Goal: Task Accomplishment & Management: Manage account settings

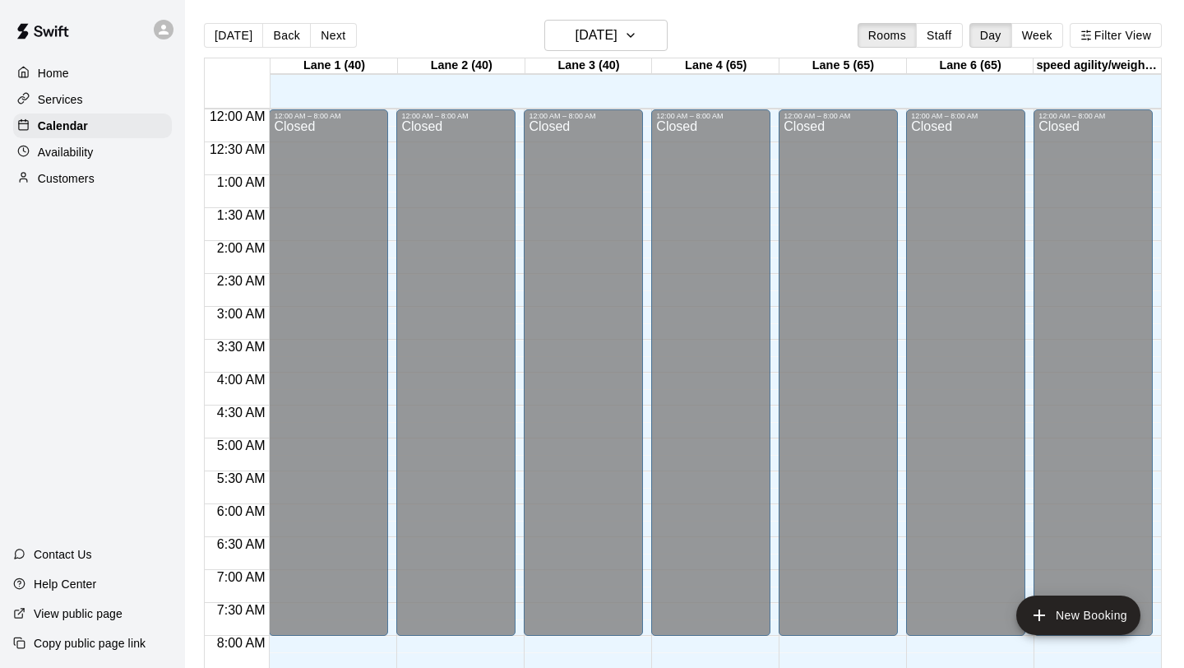
scroll to position [953, 0]
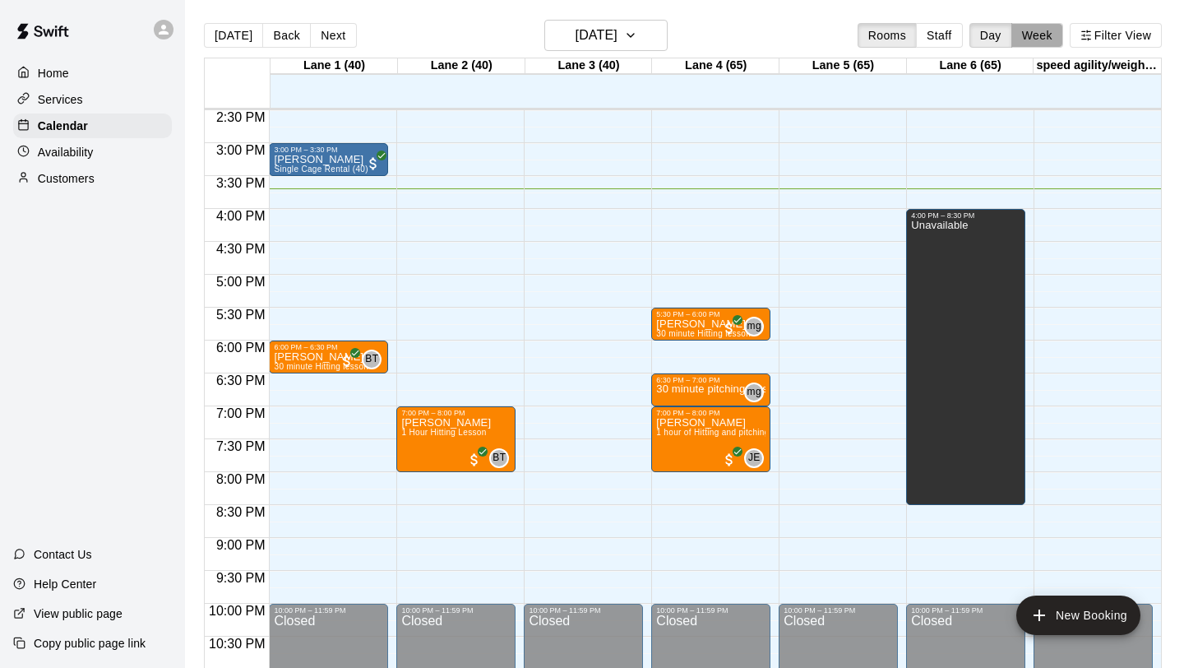
click at [1034, 45] on button "Week" at bounding box center [1037, 35] width 52 height 25
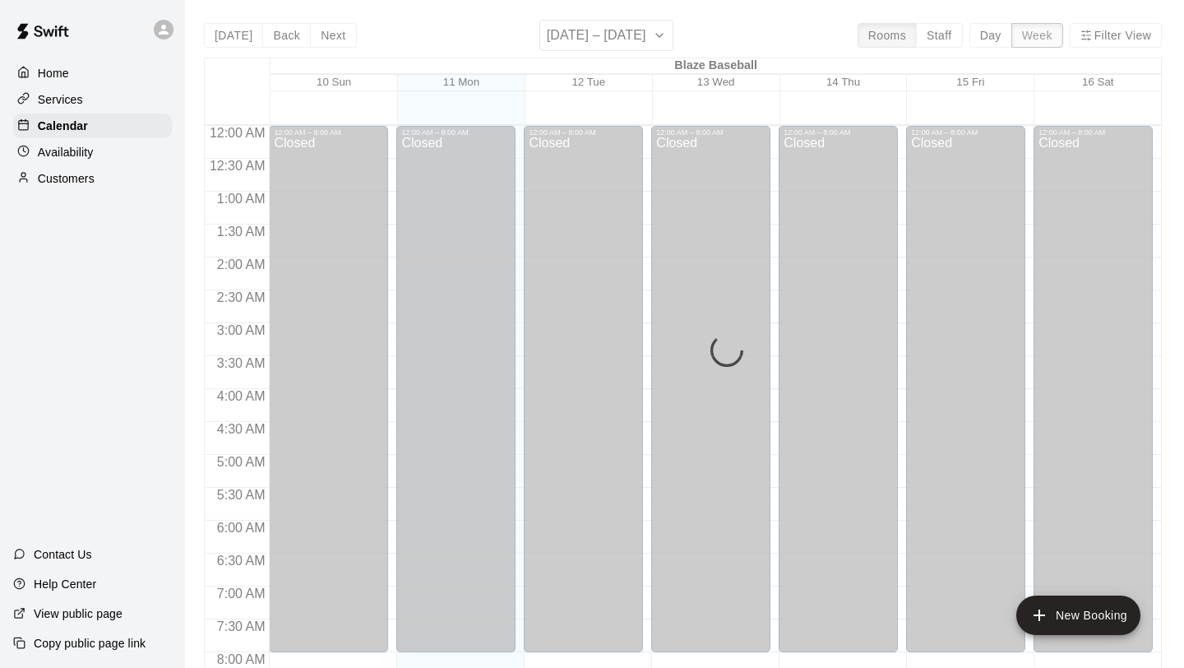
scroll to position [1019, 0]
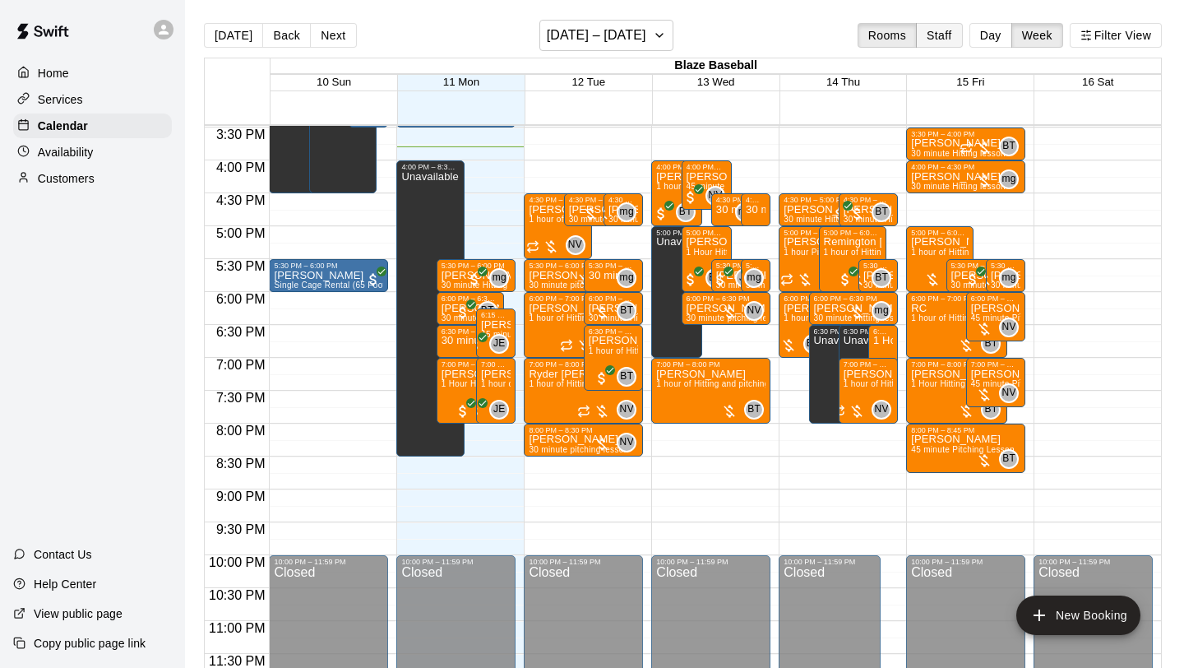
click at [930, 40] on button "Staff" at bounding box center [939, 35] width 47 height 25
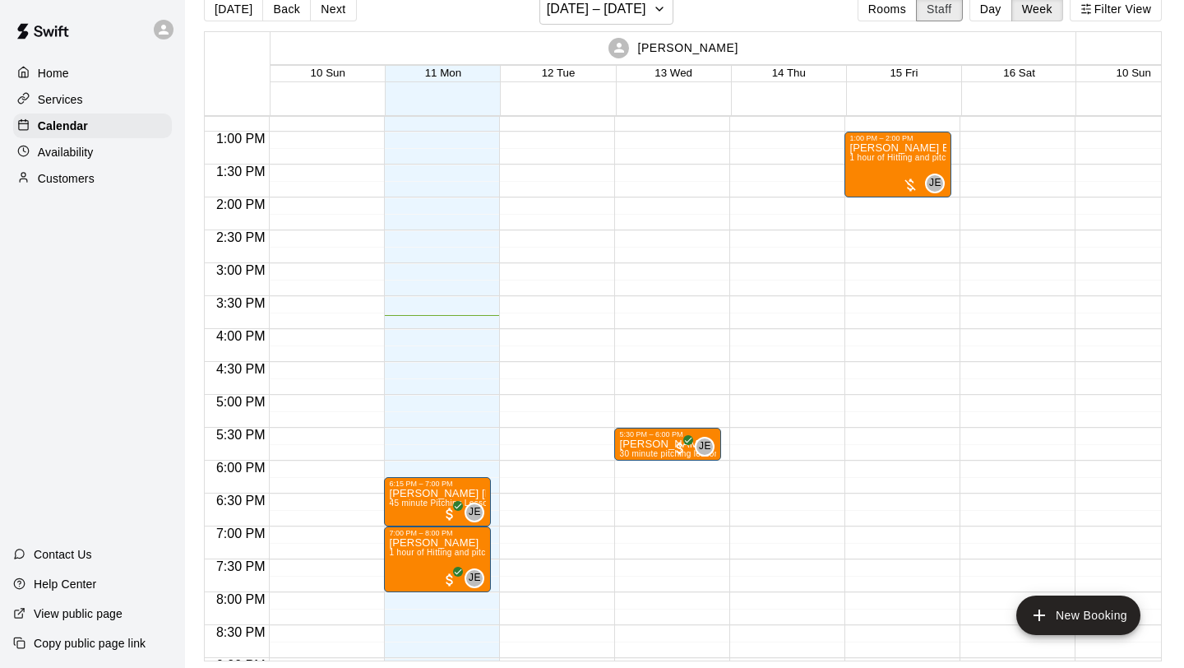
scroll to position [0, 0]
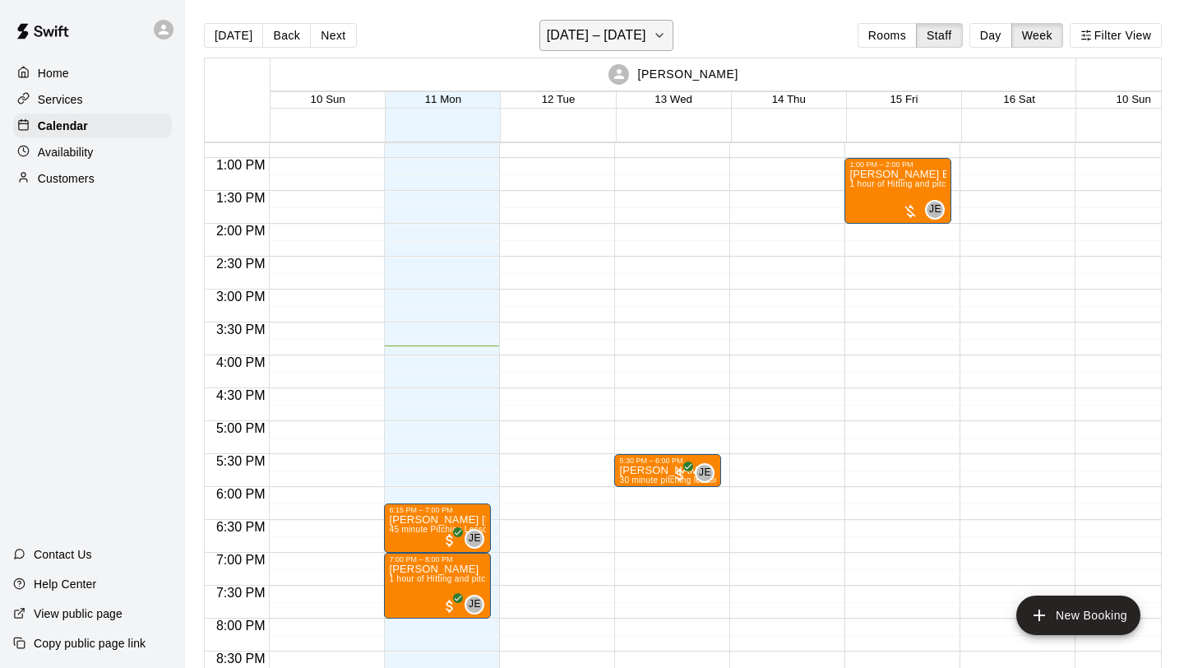
click at [620, 40] on h6 "[DATE] – [DATE]" at bounding box center [596, 35] width 99 height 23
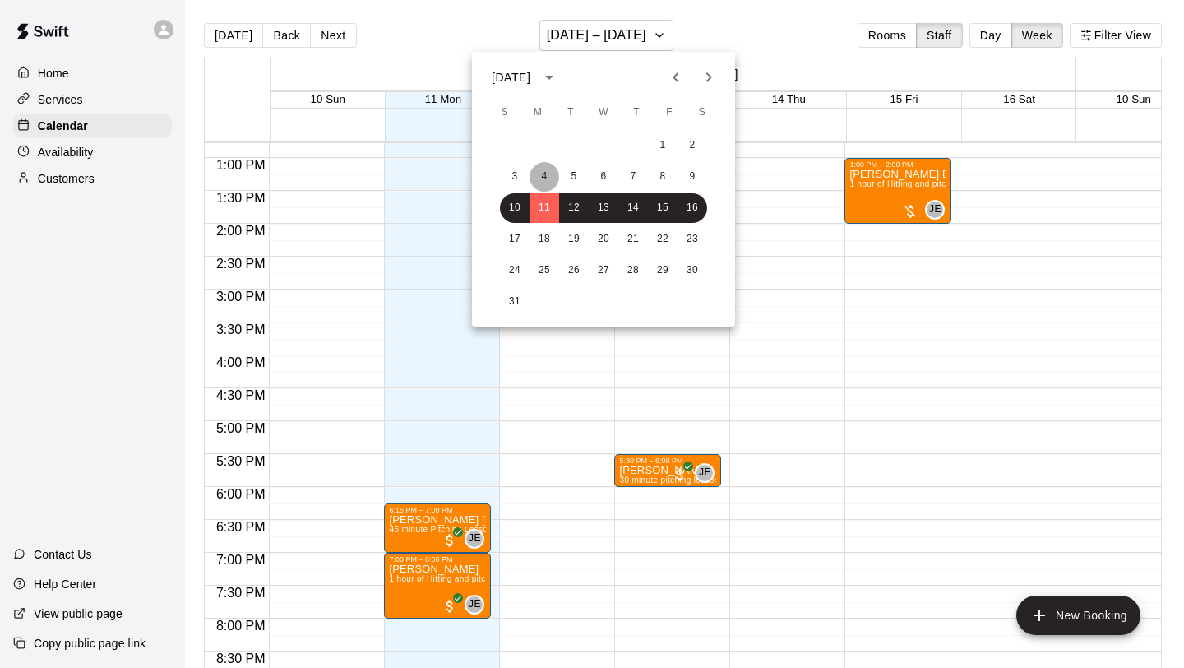
click at [545, 175] on button "4" at bounding box center [545, 177] width 30 height 30
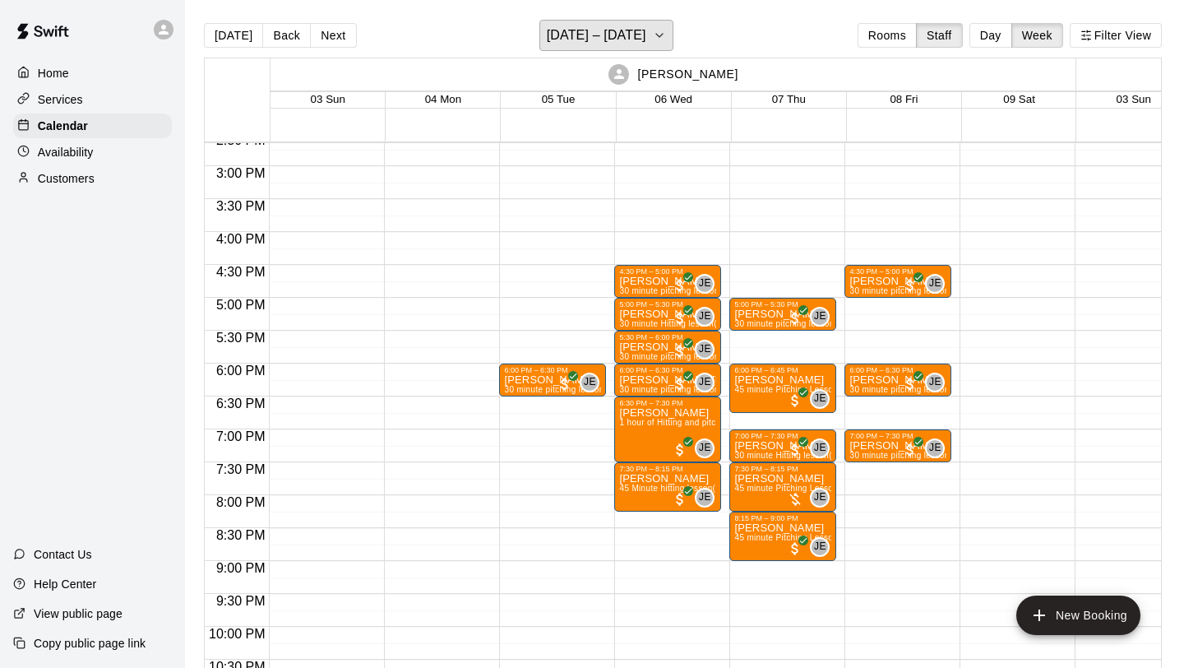
scroll to position [966, 0]
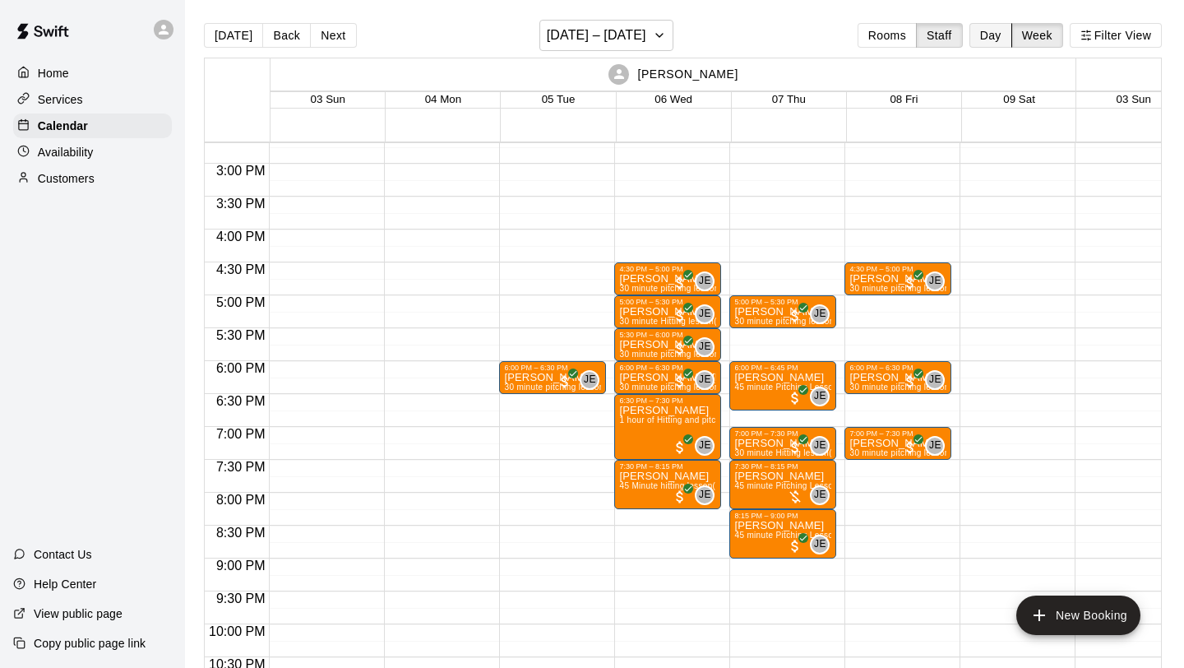
click at [993, 34] on button "Day" at bounding box center [990, 35] width 43 height 25
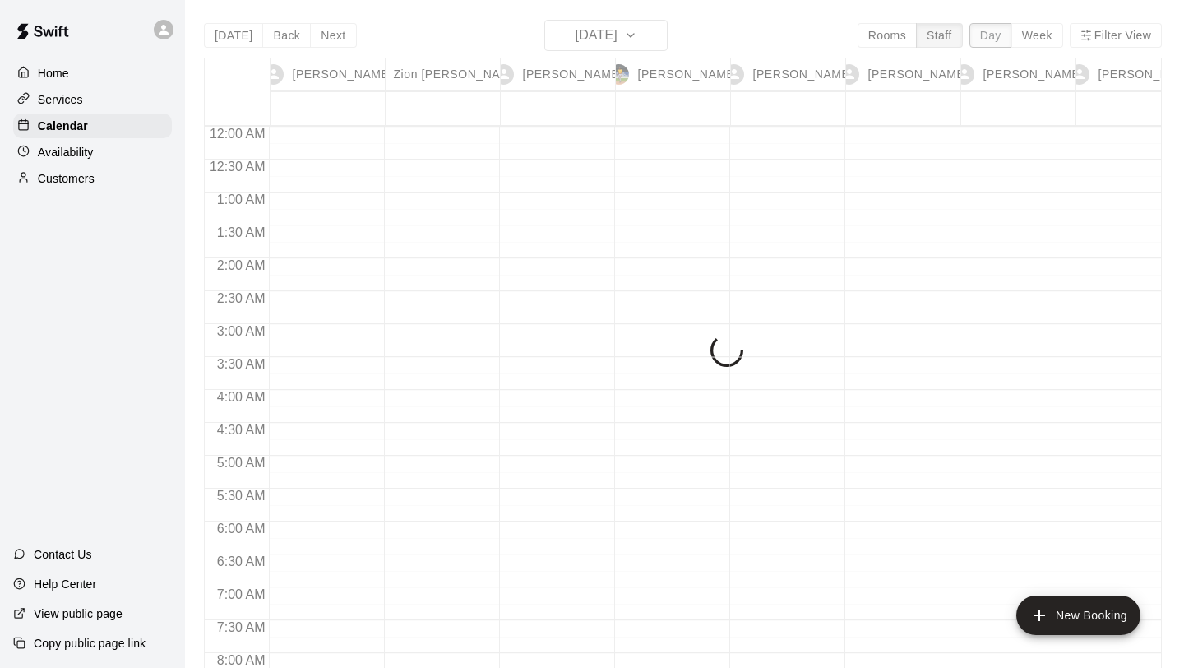
scroll to position [1020, 0]
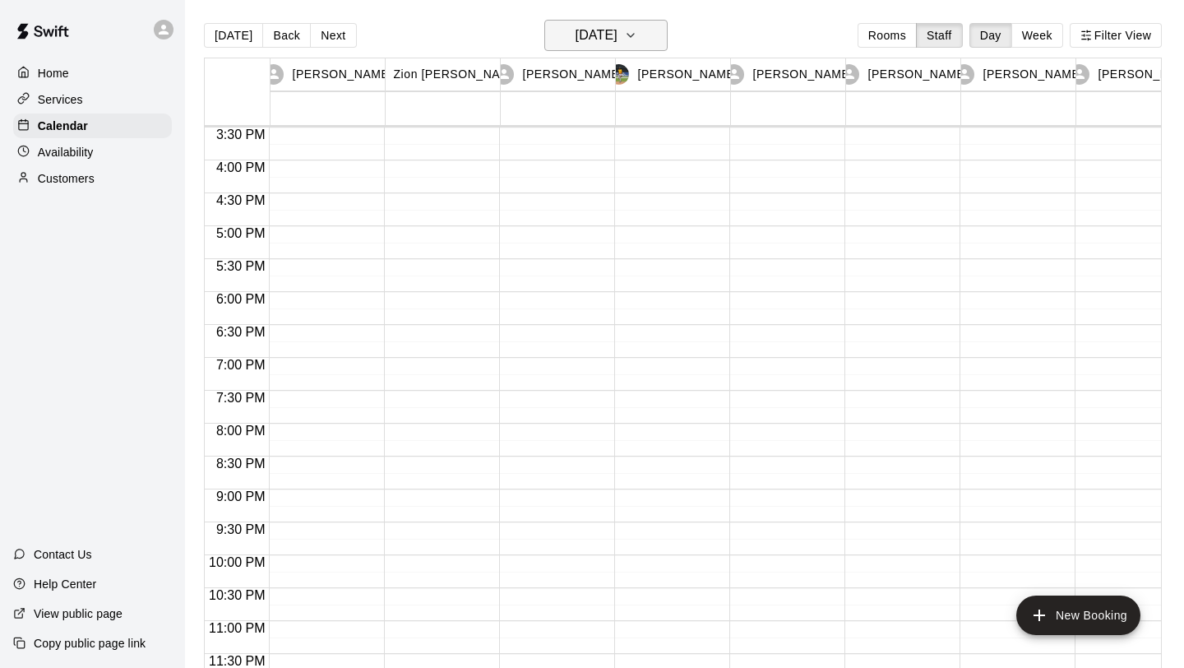
click at [642, 39] on button "Monday Aug 04" at bounding box center [605, 35] width 123 height 31
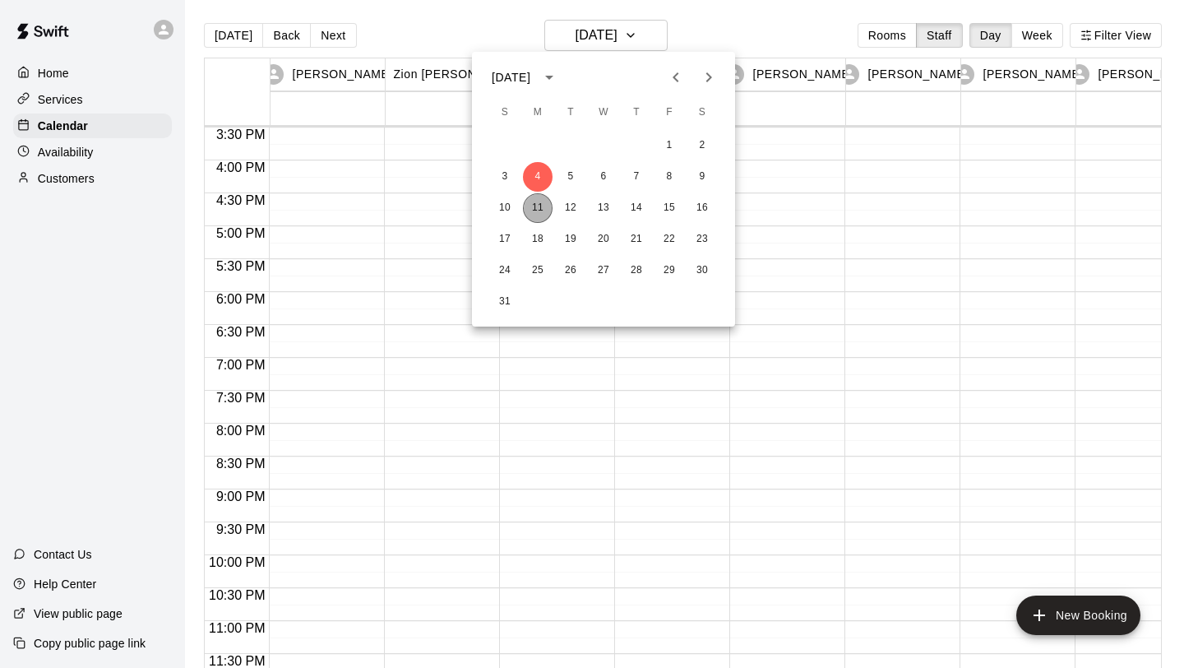
click at [537, 200] on button "11" at bounding box center [538, 208] width 30 height 30
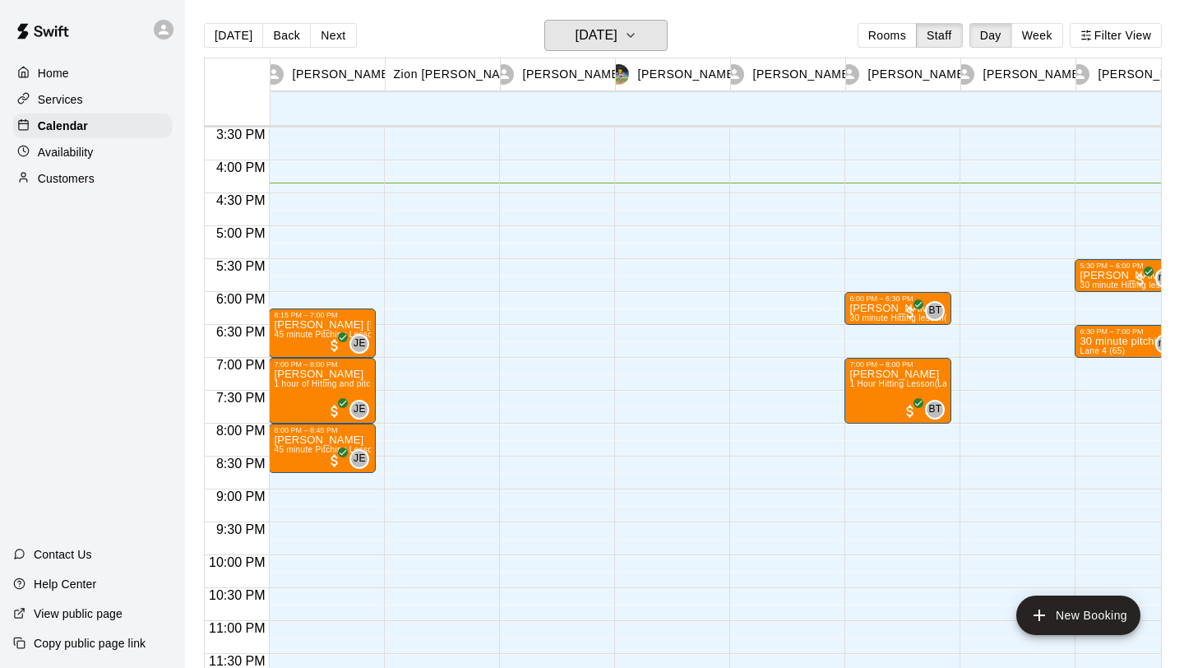
scroll to position [0, 30]
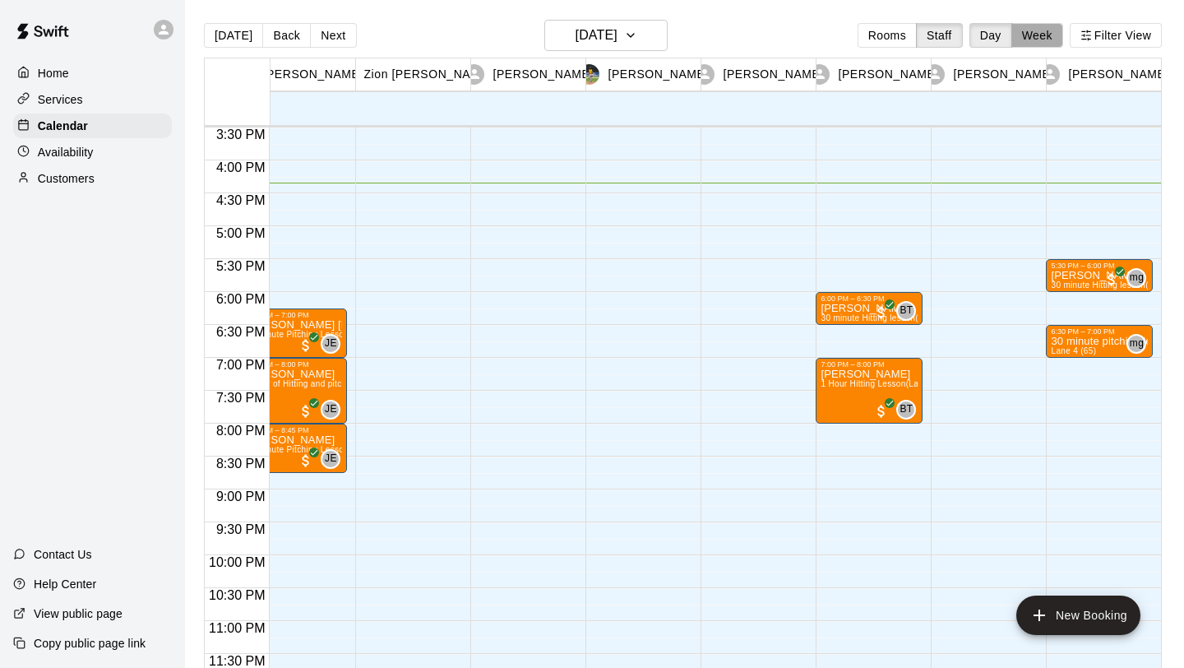
click at [1024, 32] on button "Week" at bounding box center [1037, 35] width 52 height 25
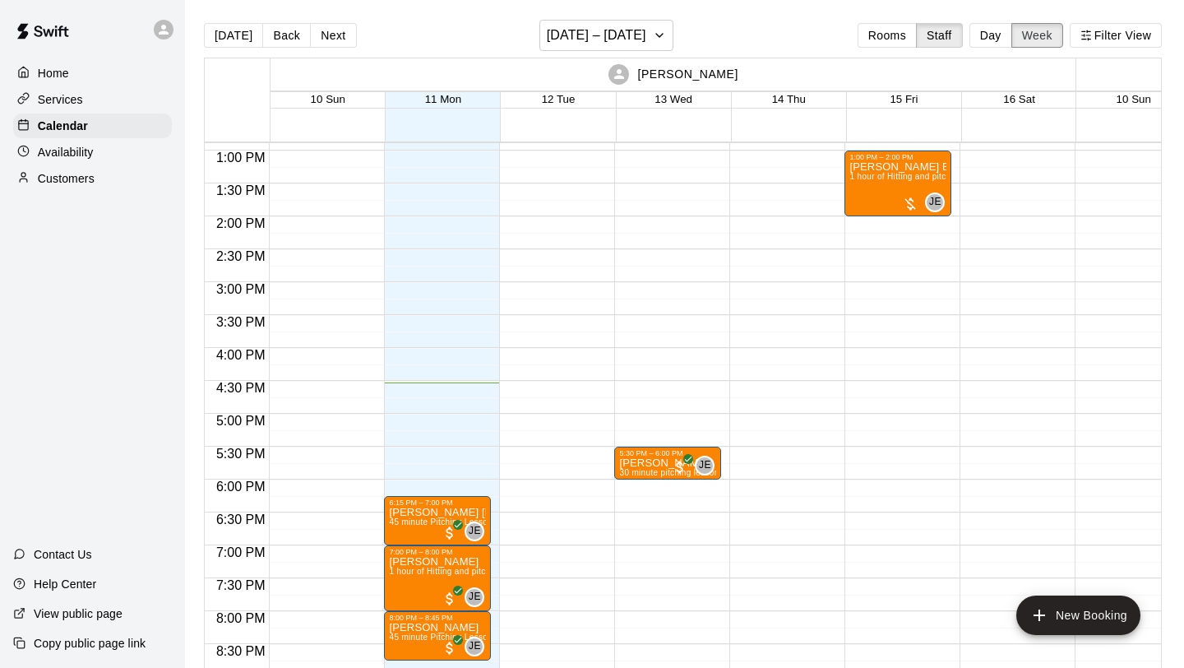
scroll to position [849, 0]
click at [985, 43] on button "Day" at bounding box center [990, 35] width 43 height 25
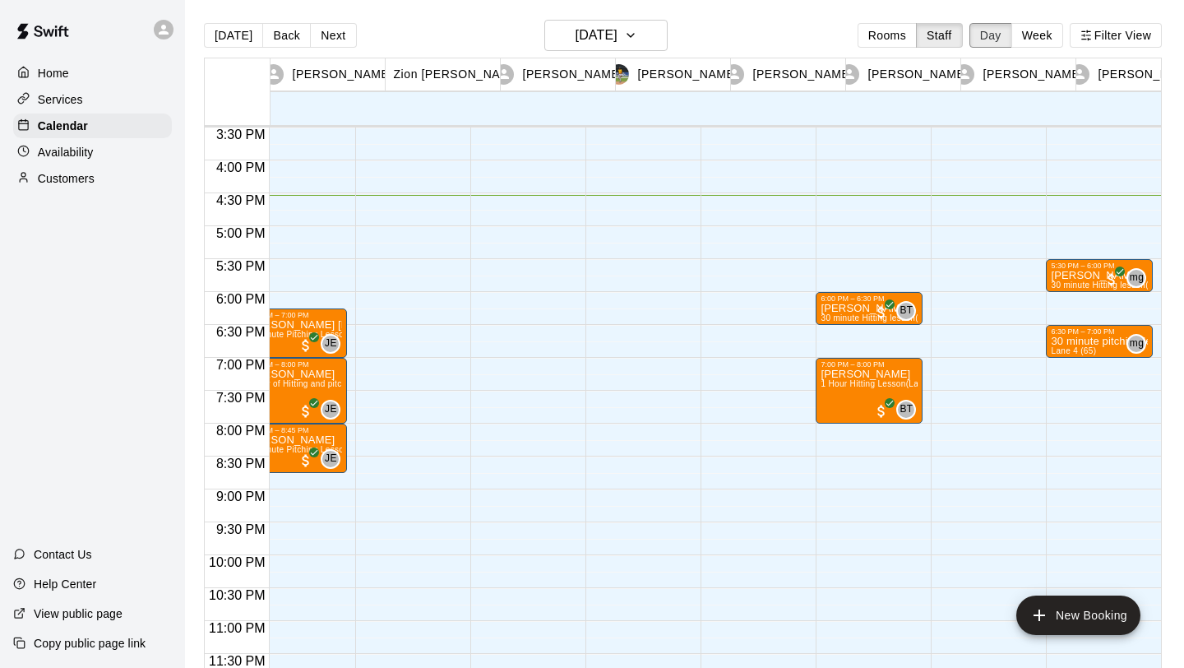
scroll to position [0, 30]
click at [1035, 44] on button "Week" at bounding box center [1037, 35] width 52 height 25
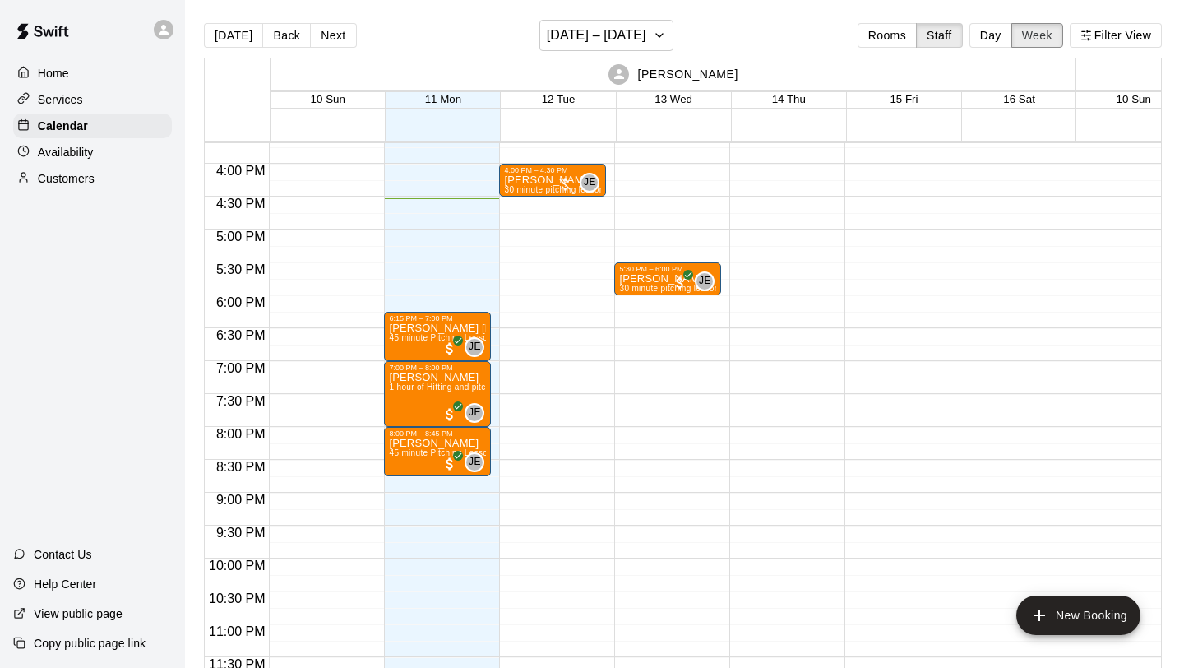
scroll to position [1036, 0]
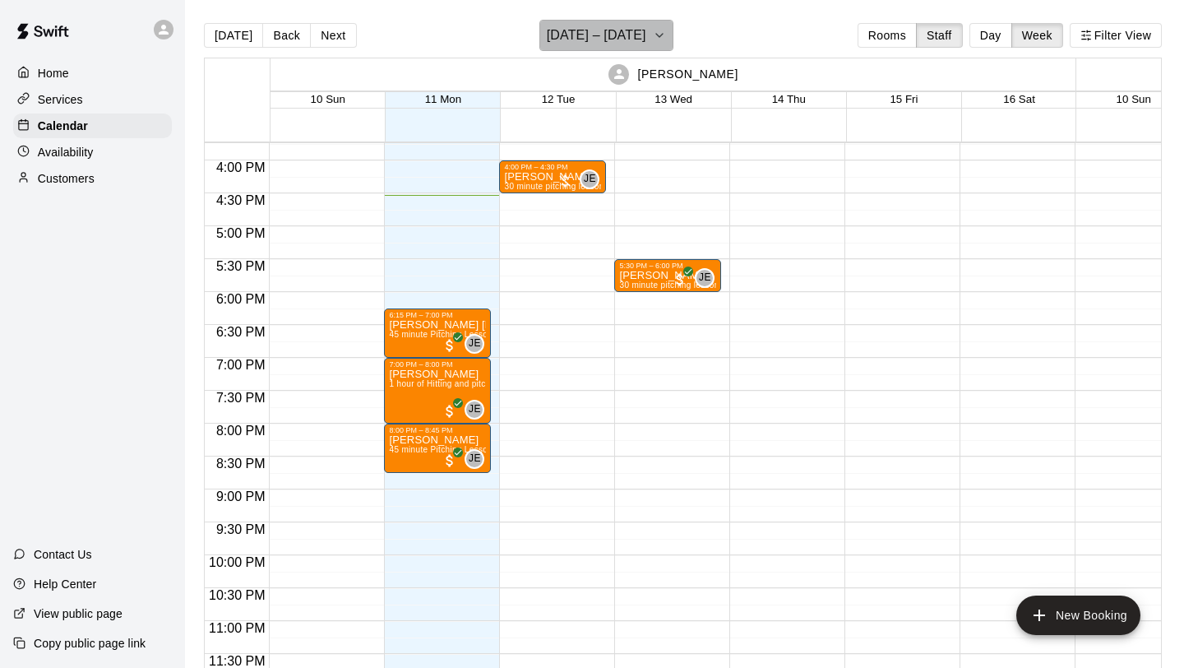
click at [656, 37] on icon "button" at bounding box center [659, 35] width 13 height 20
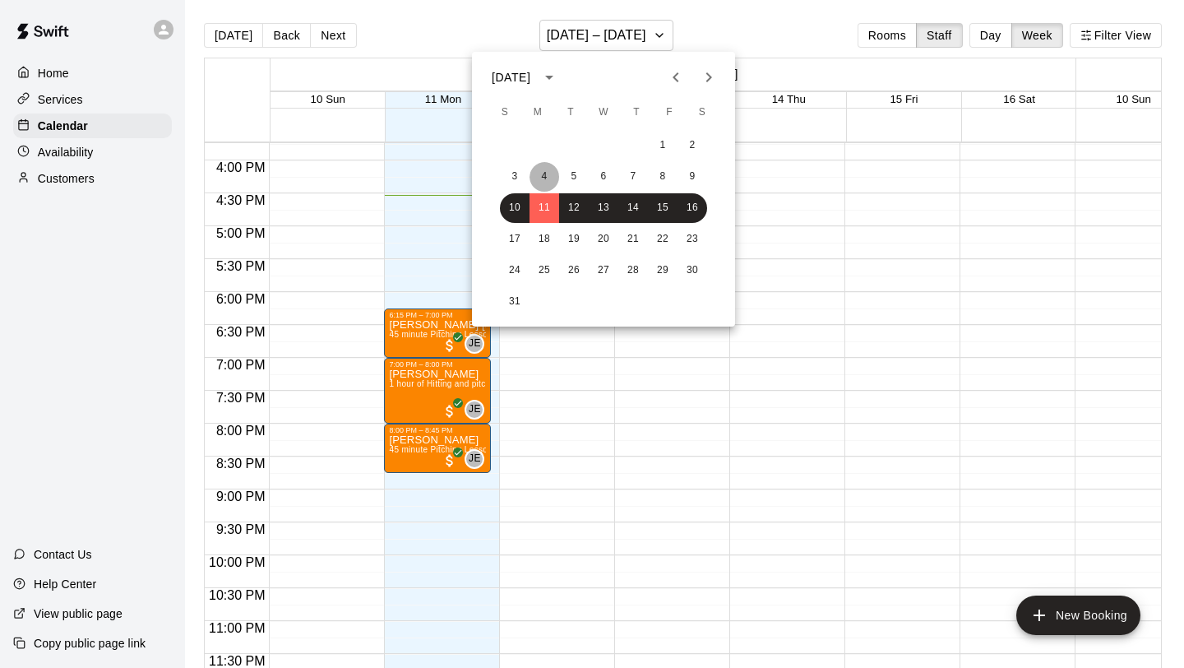
click at [541, 178] on button "4" at bounding box center [545, 177] width 30 height 30
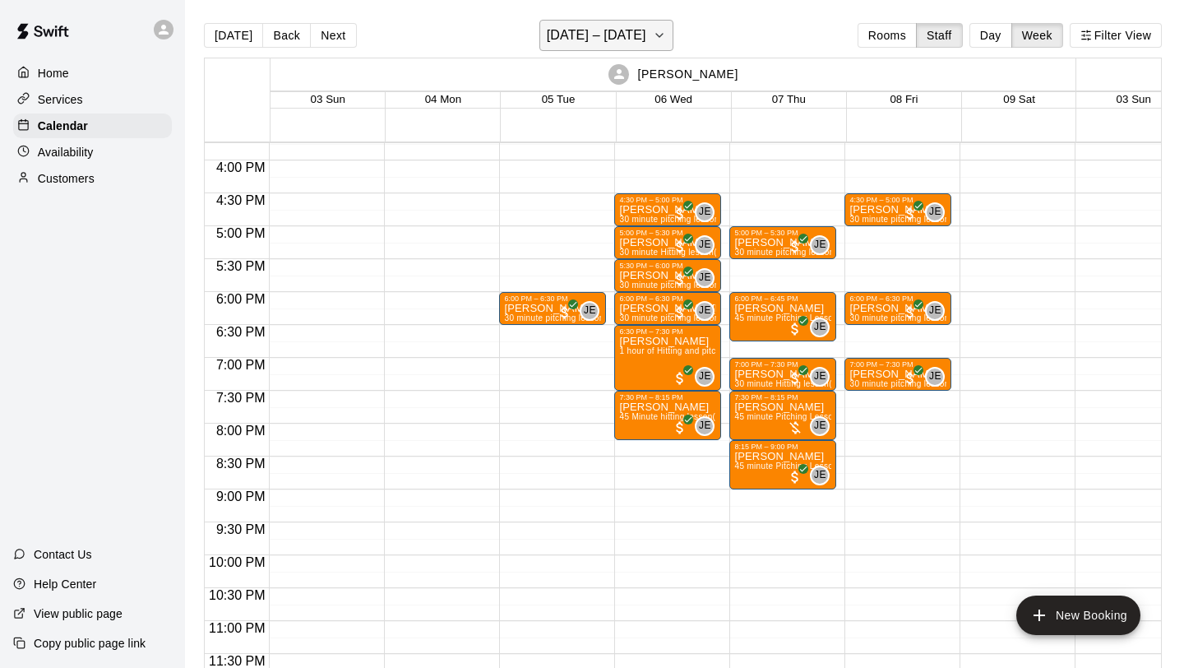
click at [659, 39] on button "[DATE] – [DATE]" at bounding box center [606, 35] width 134 height 31
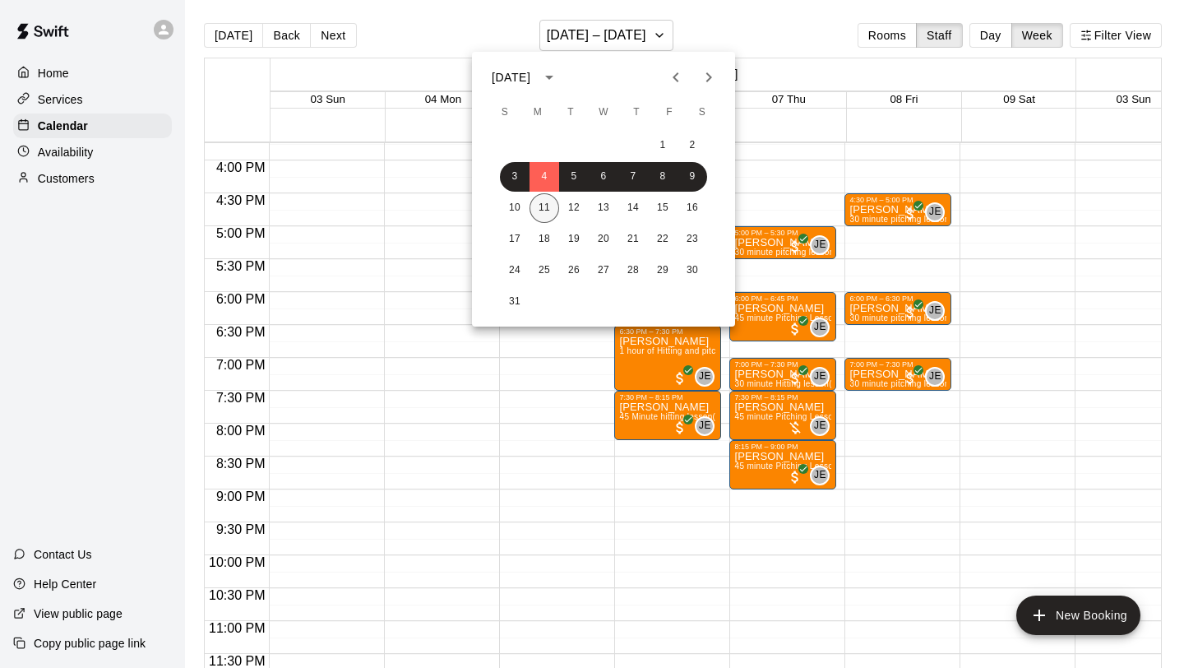
click at [548, 210] on button "11" at bounding box center [545, 208] width 30 height 30
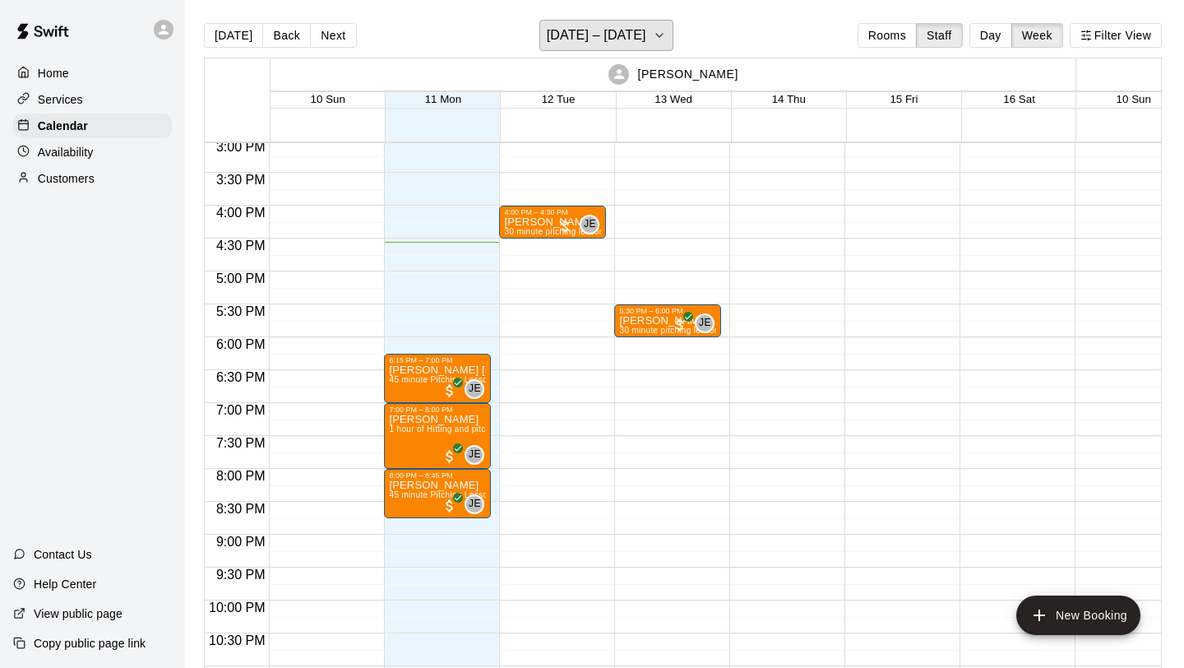
scroll to position [958, 0]
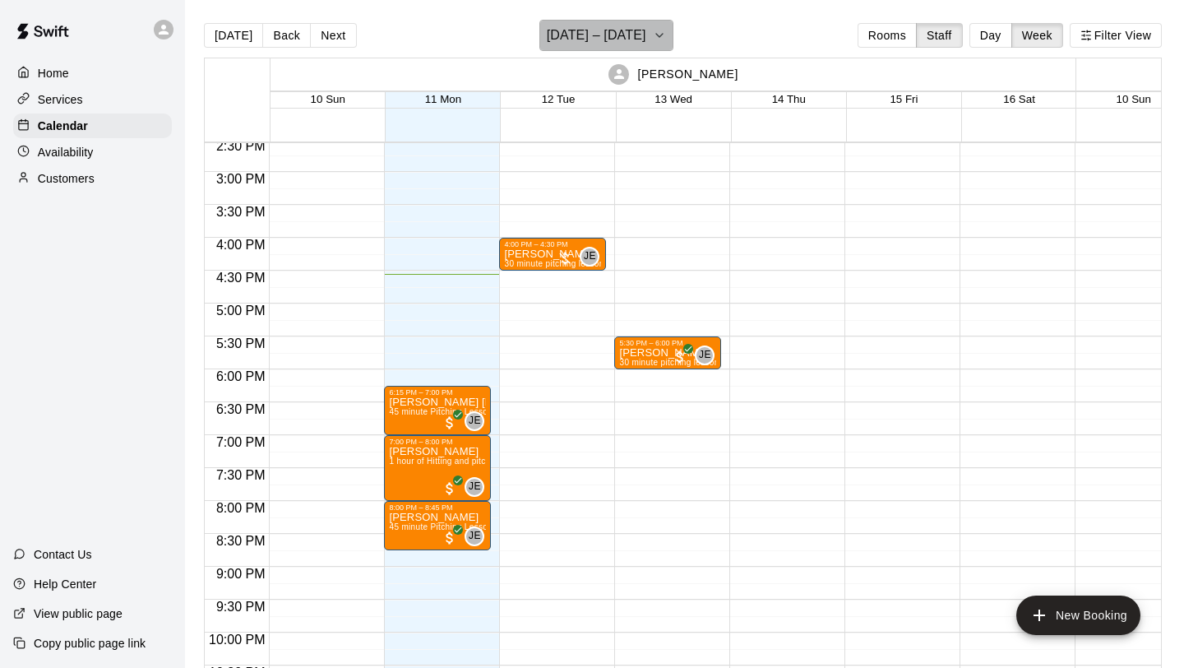
click at [659, 35] on button "[DATE] – [DATE]" at bounding box center [606, 35] width 134 height 31
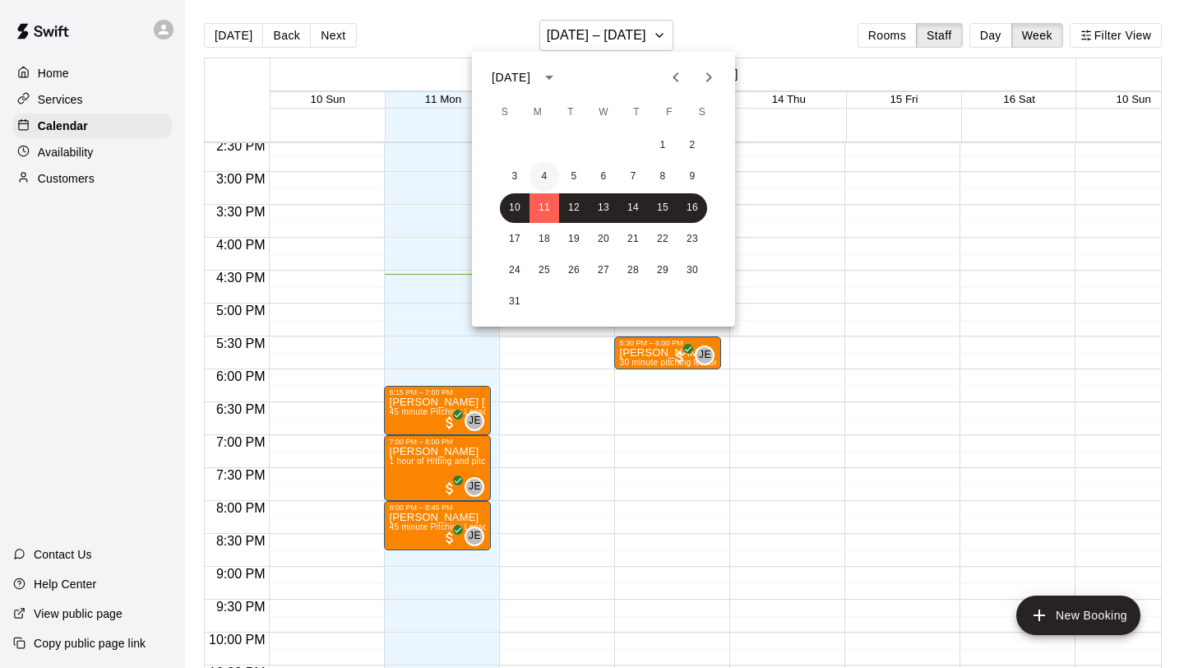
click at [548, 174] on button "4" at bounding box center [545, 177] width 30 height 30
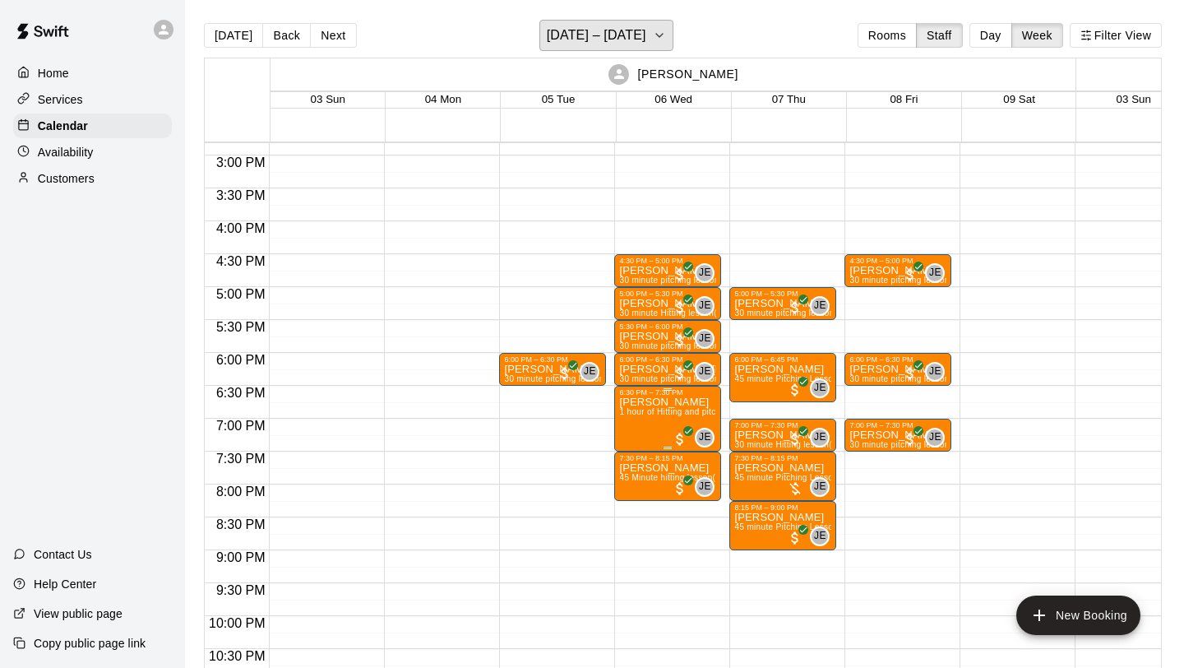
scroll to position [966, 0]
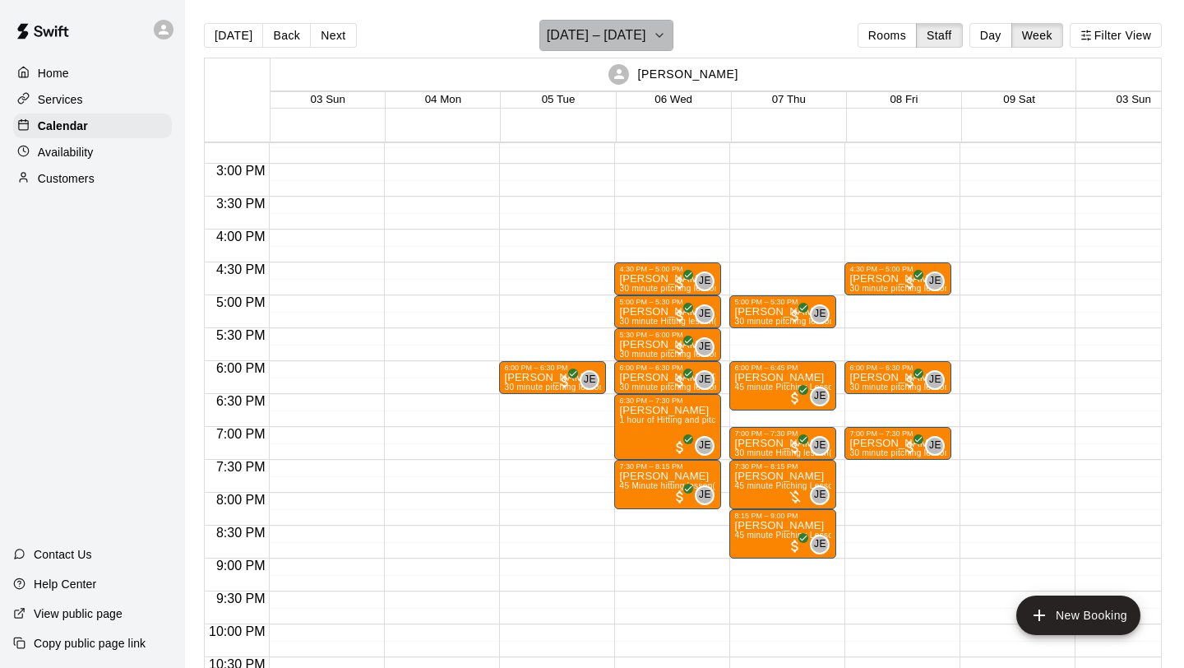
click at [644, 44] on button "[DATE] – [DATE]" at bounding box center [606, 35] width 134 height 31
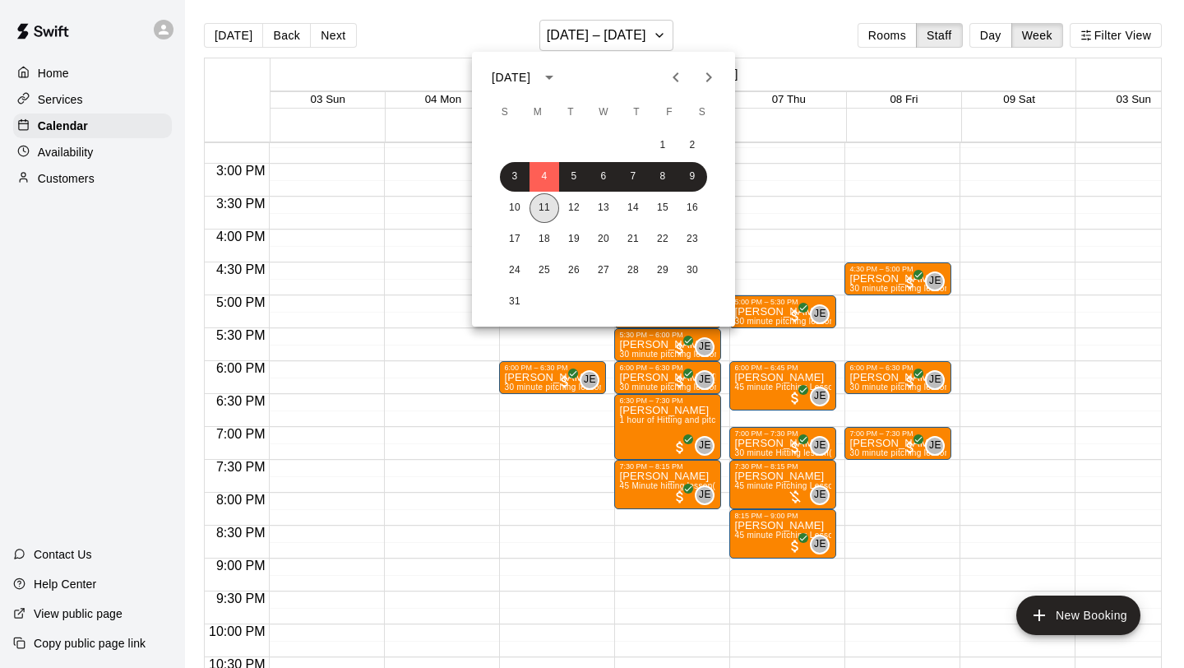
click at [548, 207] on button "11" at bounding box center [545, 208] width 30 height 30
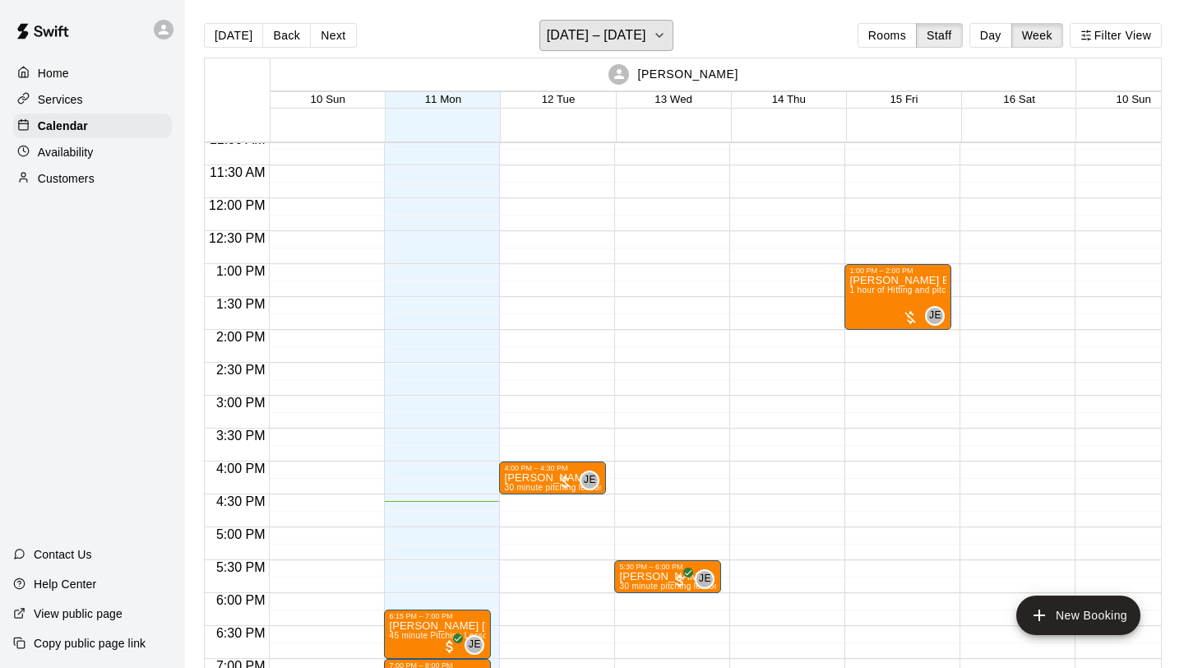
scroll to position [856, 0]
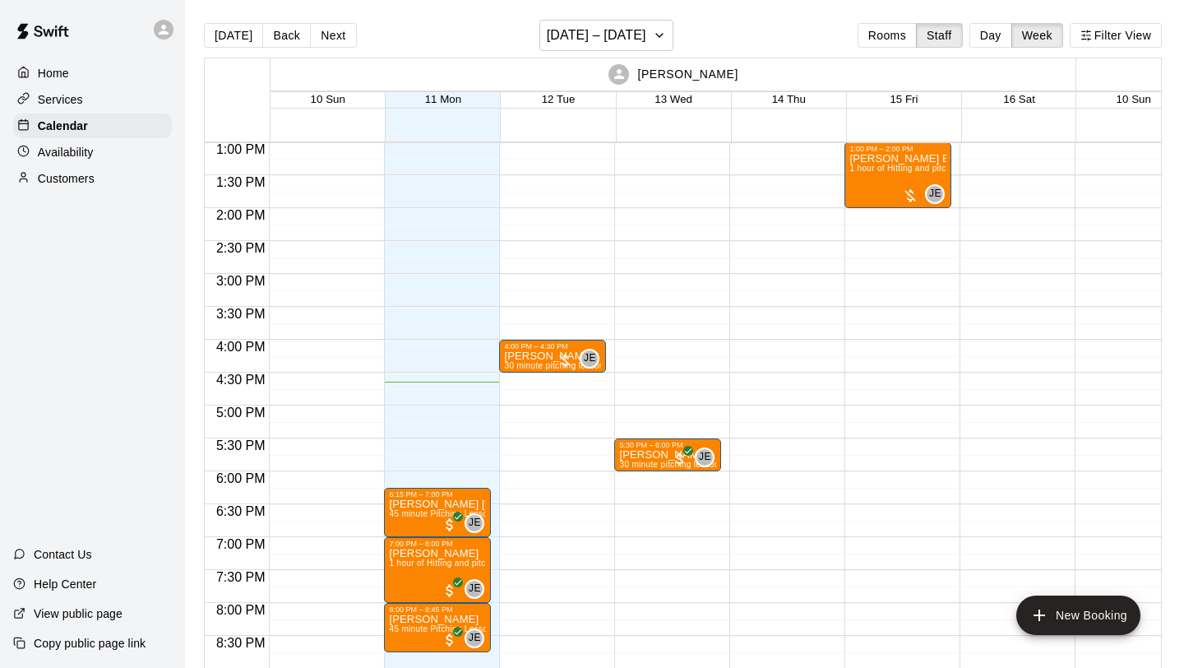
click at [627, 74] on icon at bounding box center [620, 75] width 16 height 16
click at [675, 82] on p "[PERSON_NAME]" at bounding box center [687, 74] width 100 height 17
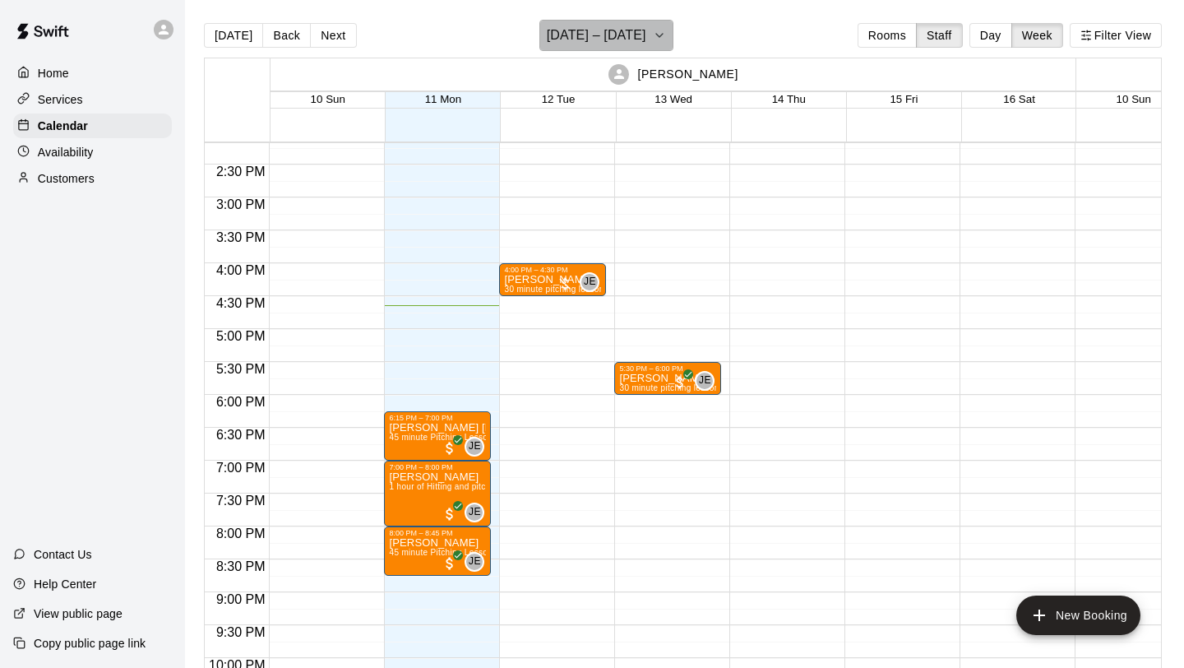
click at [653, 32] on icon "button" at bounding box center [659, 35] width 13 height 20
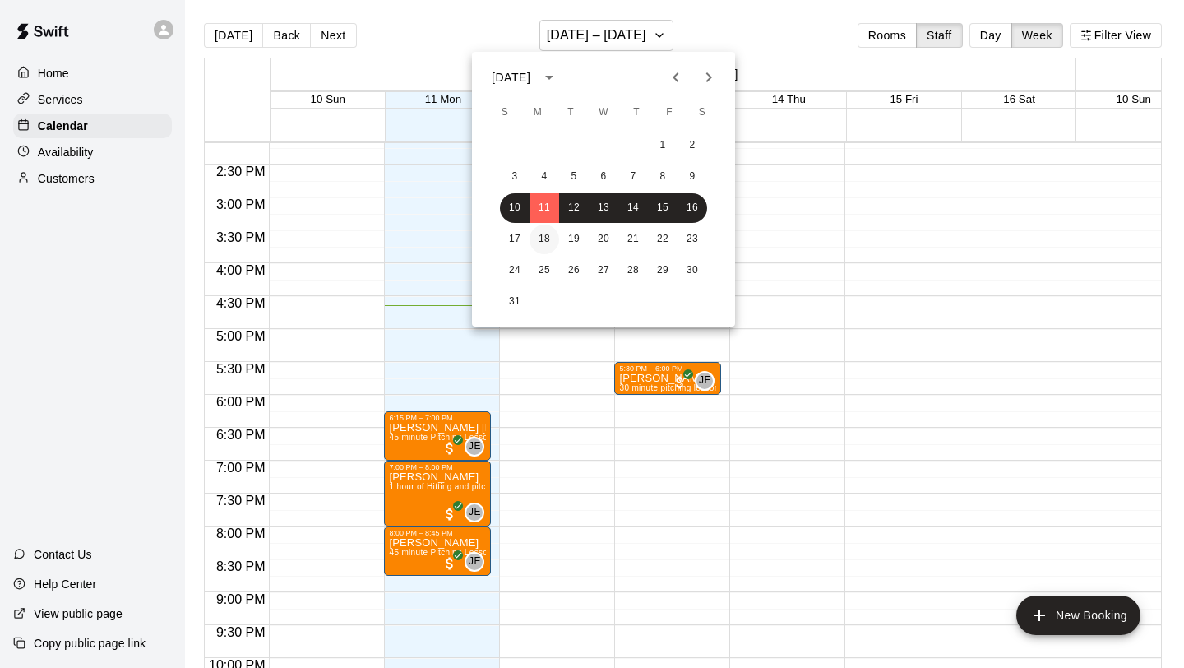
click at [543, 226] on button "18" at bounding box center [545, 239] width 30 height 30
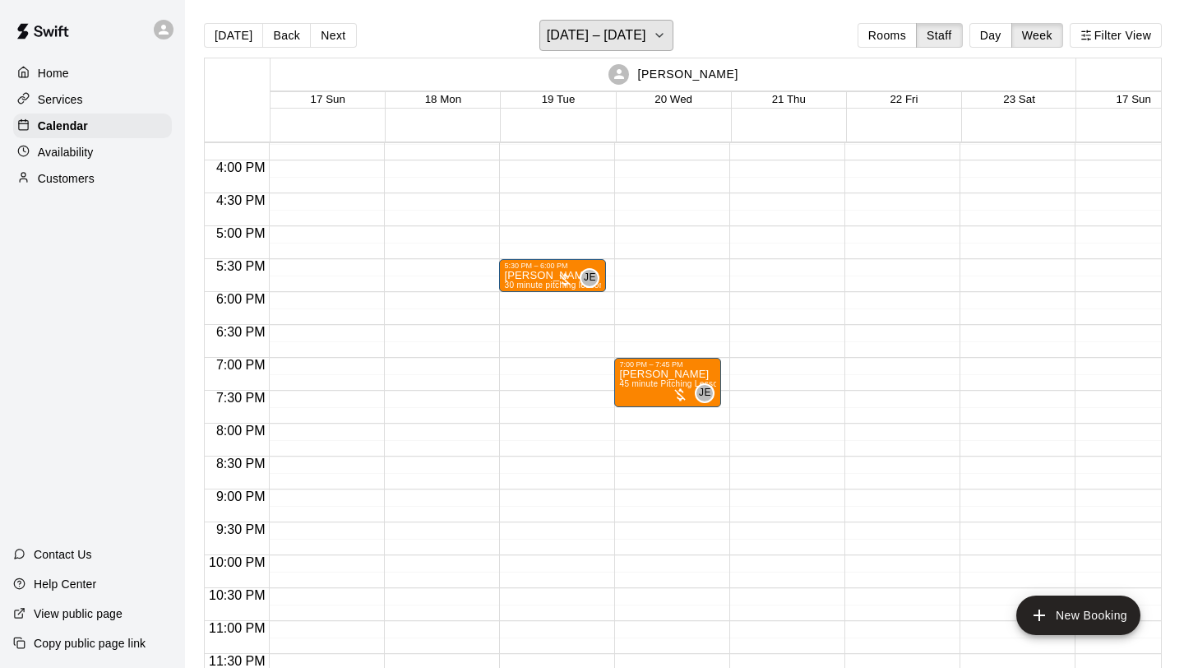
scroll to position [997, 0]
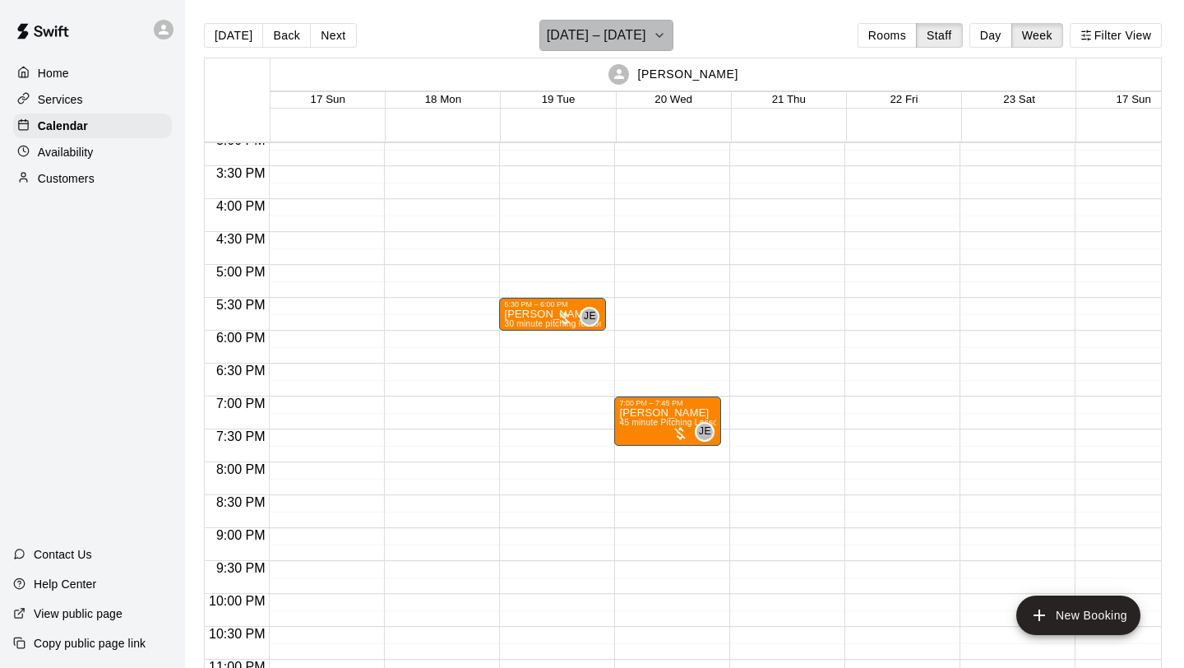
click at [653, 35] on icon "button" at bounding box center [659, 35] width 13 height 20
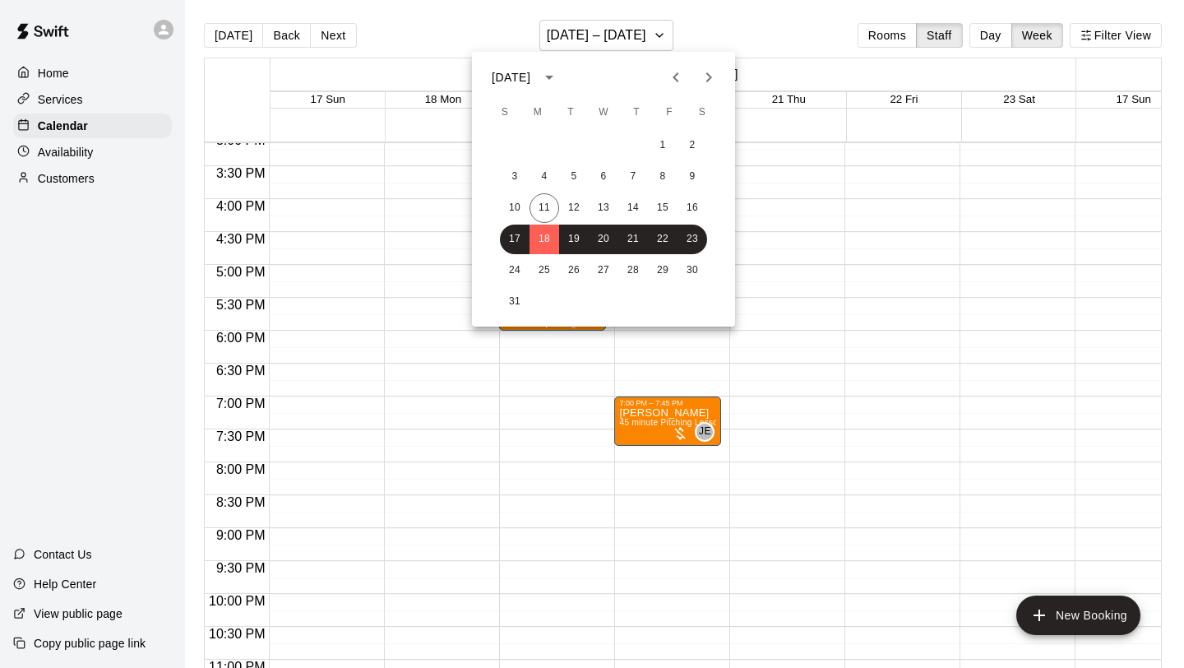
click at [696, 28] on div at bounding box center [592, 334] width 1184 height 668
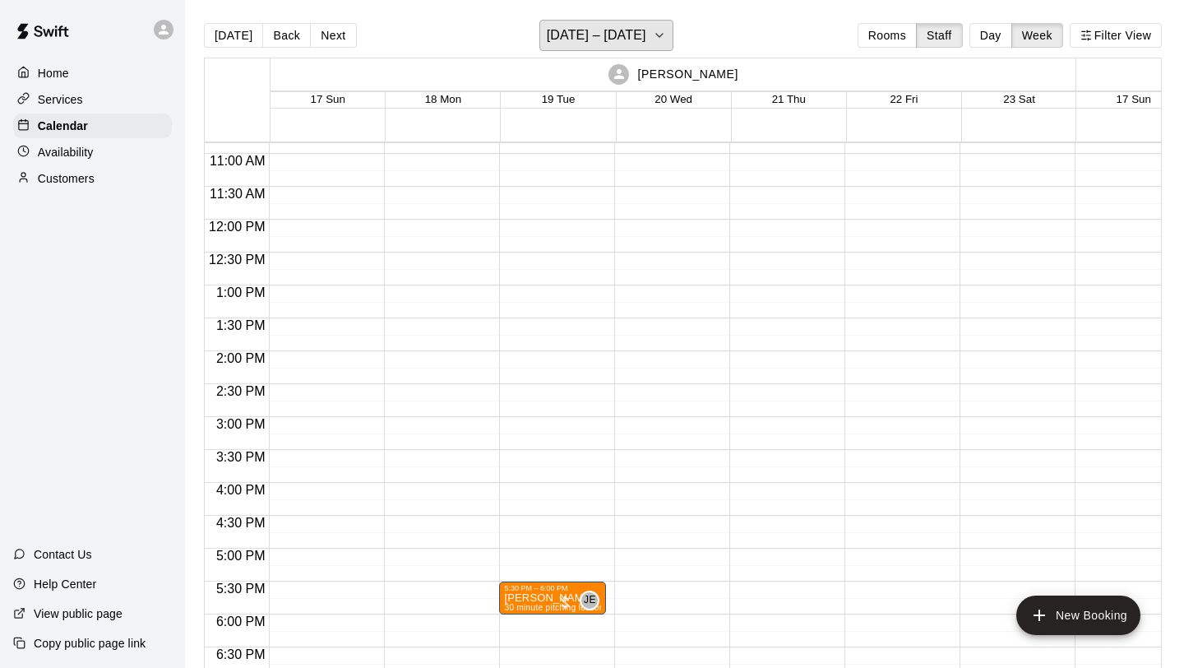
scroll to position [775, 0]
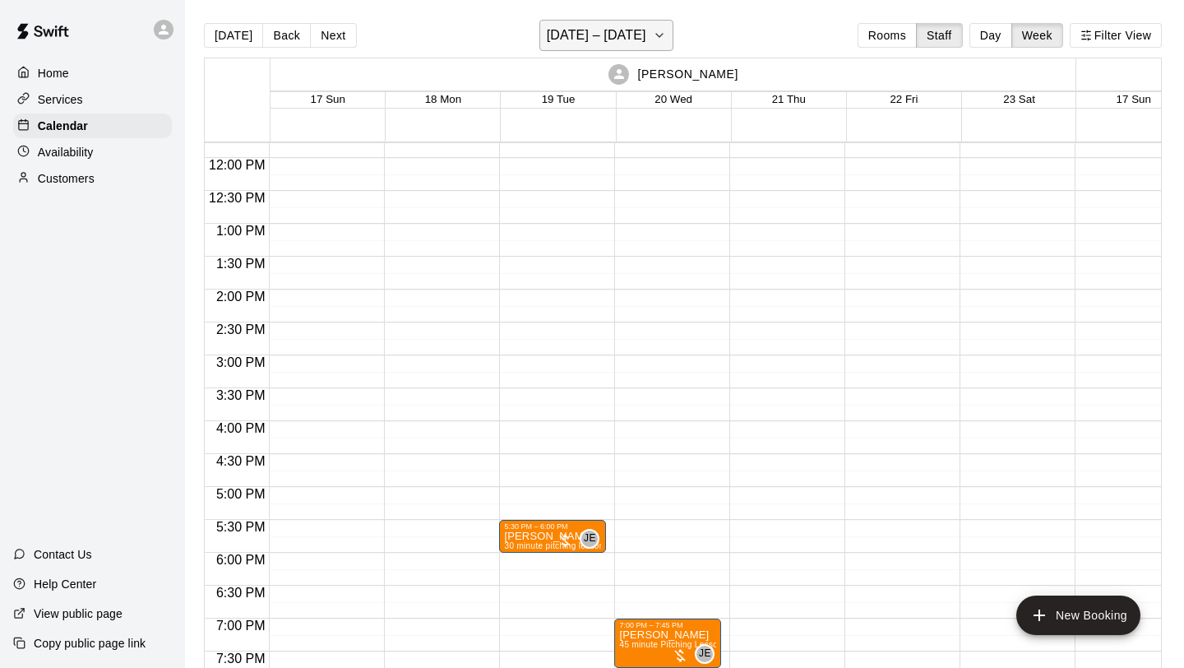
click at [653, 43] on icon "button" at bounding box center [659, 35] width 13 height 20
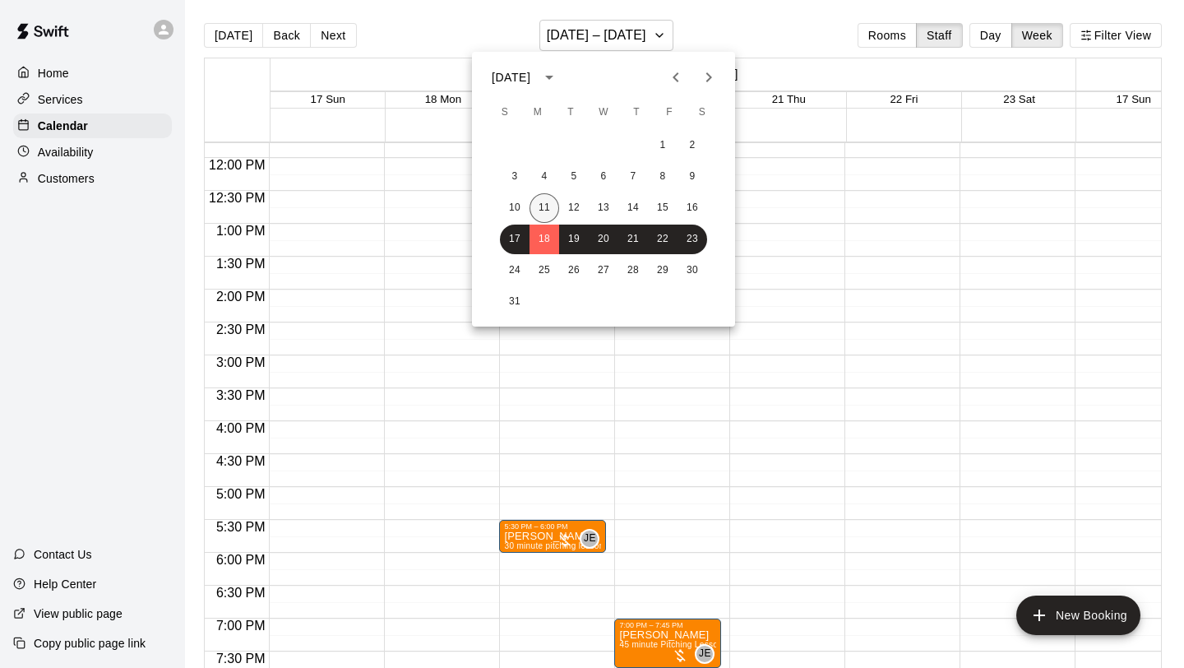
click at [543, 212] on button "11" at bounding box center [545, 208] width 30 height 30
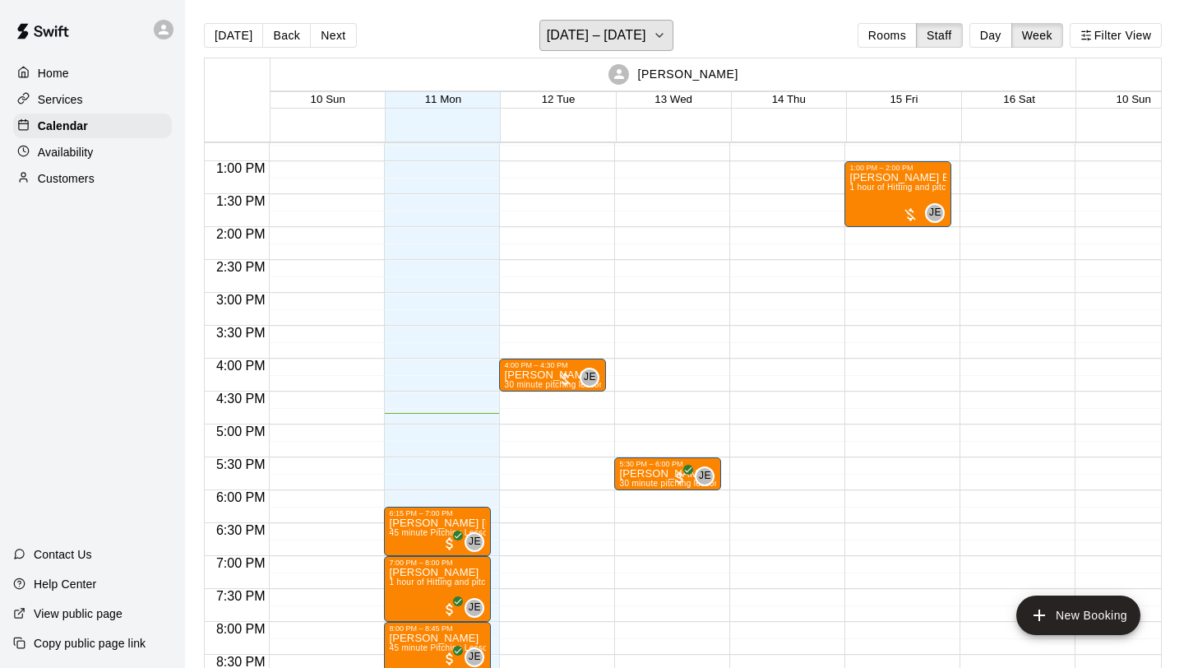
scroll to position [853, 0]
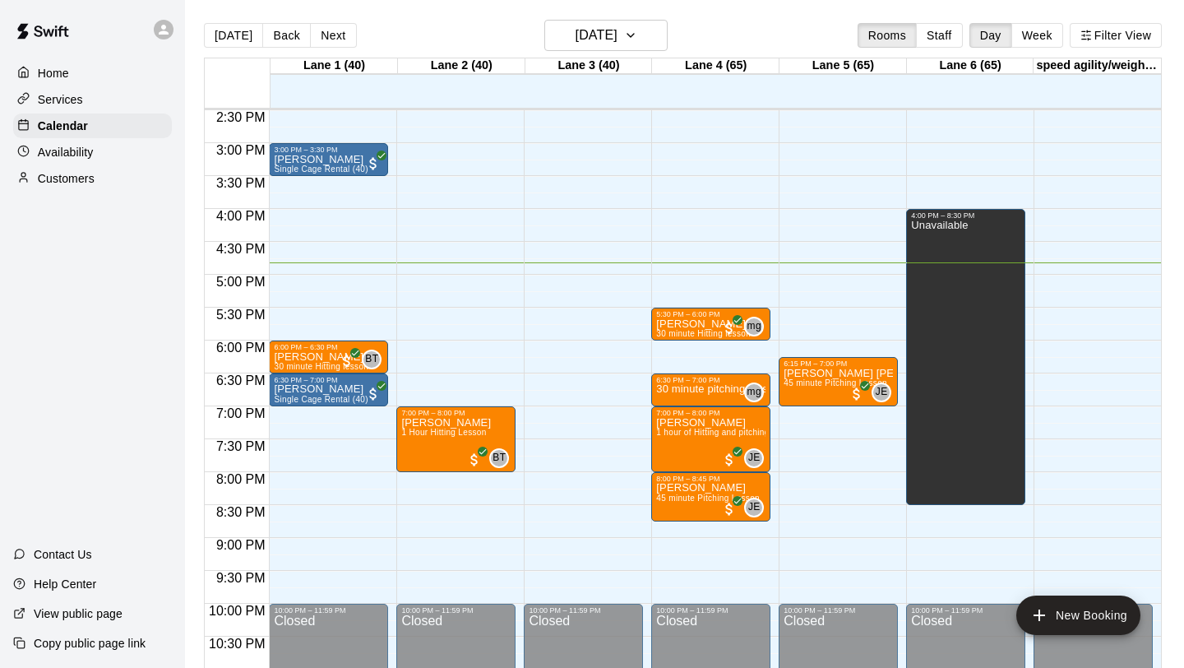
scroll to position [940, 0]
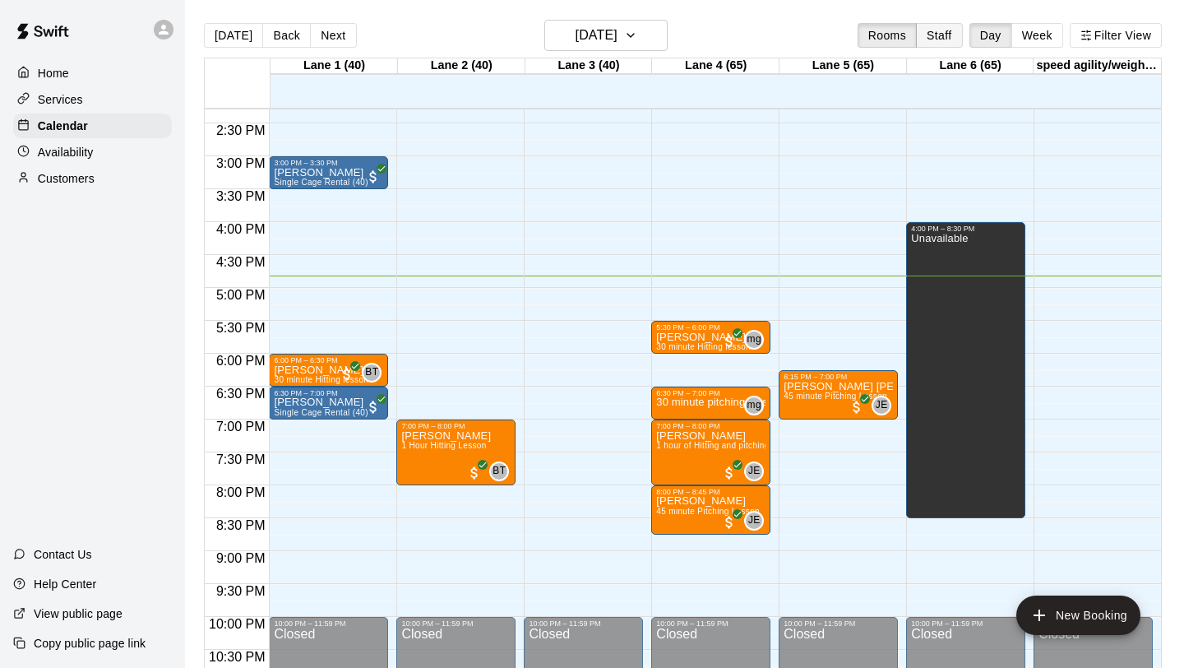
click at [932, 39] on button "Staff" at bounding box center [939, 35] width 47 height 25
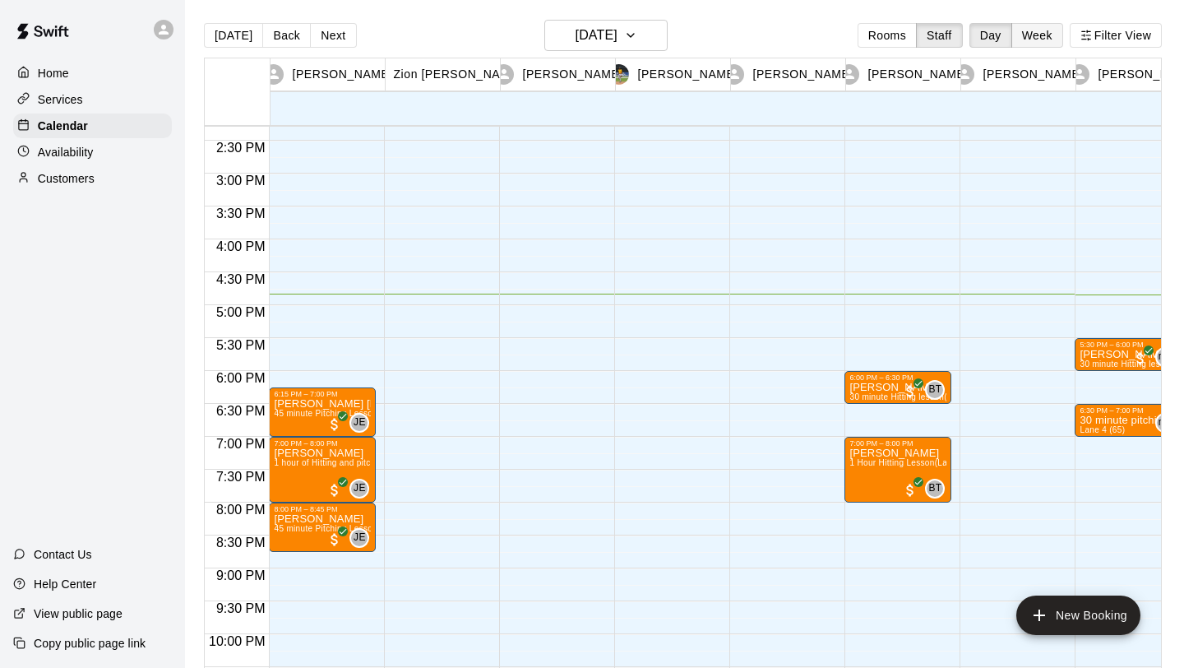
click at [1046, 33] on button "Week" at bounding box center [1037, 35] width 52 height 25
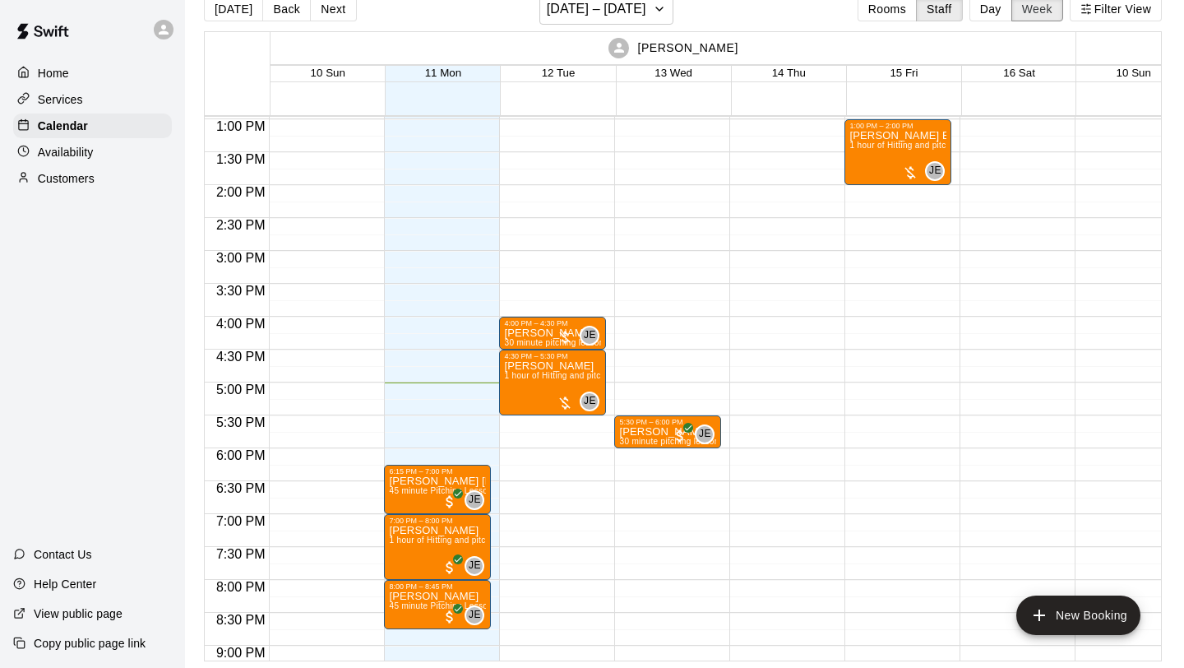
scroll to position [849, 0]
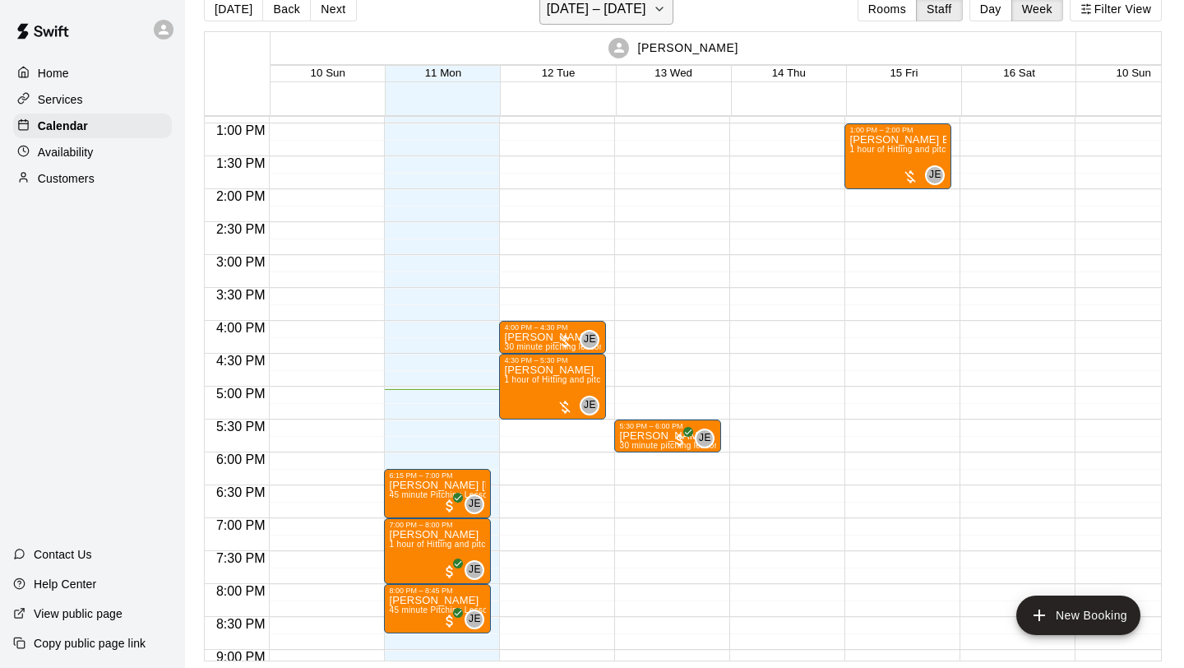
click at [642, 15] on button "[DATE] – [DATE]" at bounding box center [606, 8] width 134 height 31
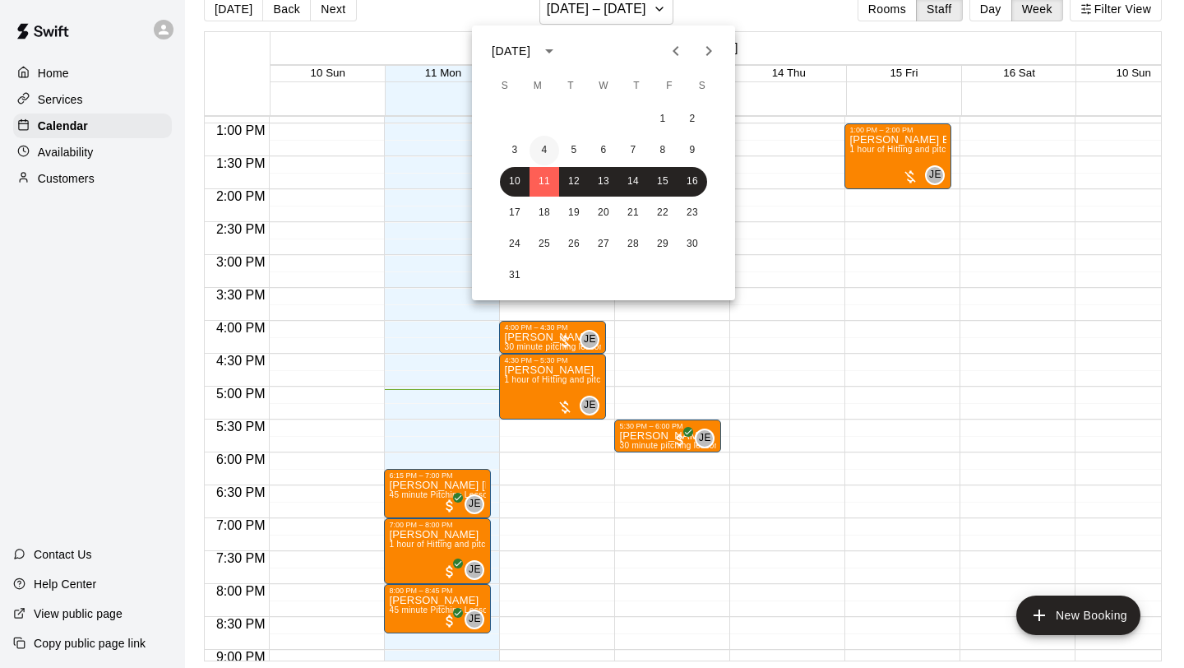
click at [547, 153] on button "4" at bounding box center [545, 151] width 30 height 30
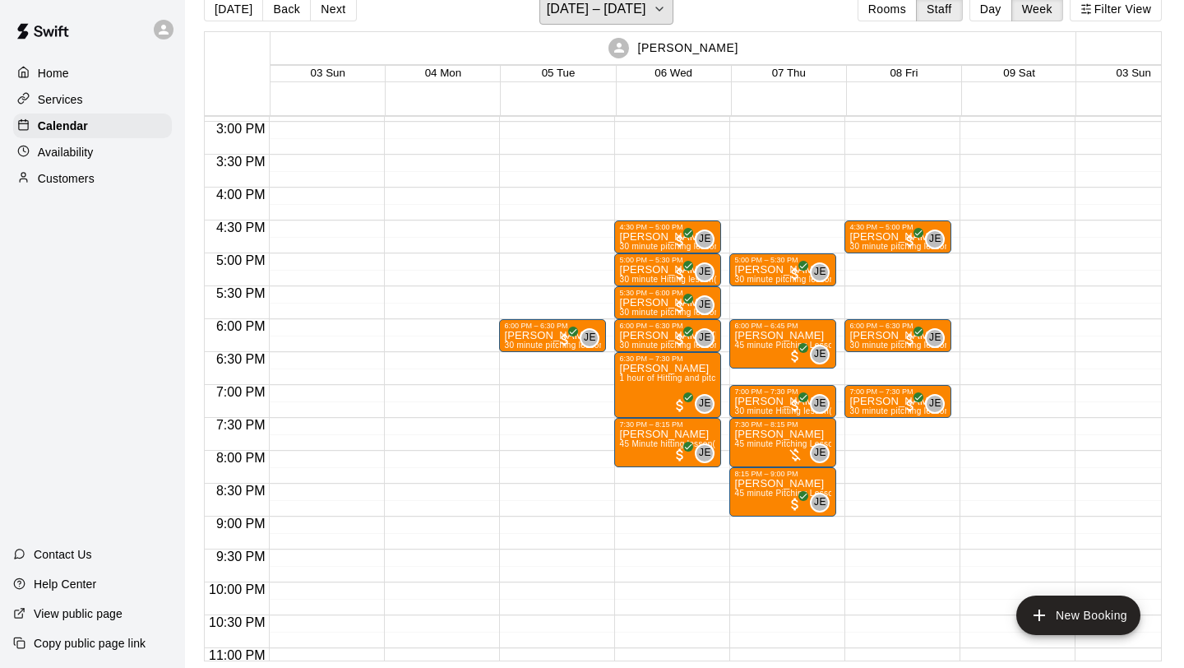
scroll to position [983, 0]
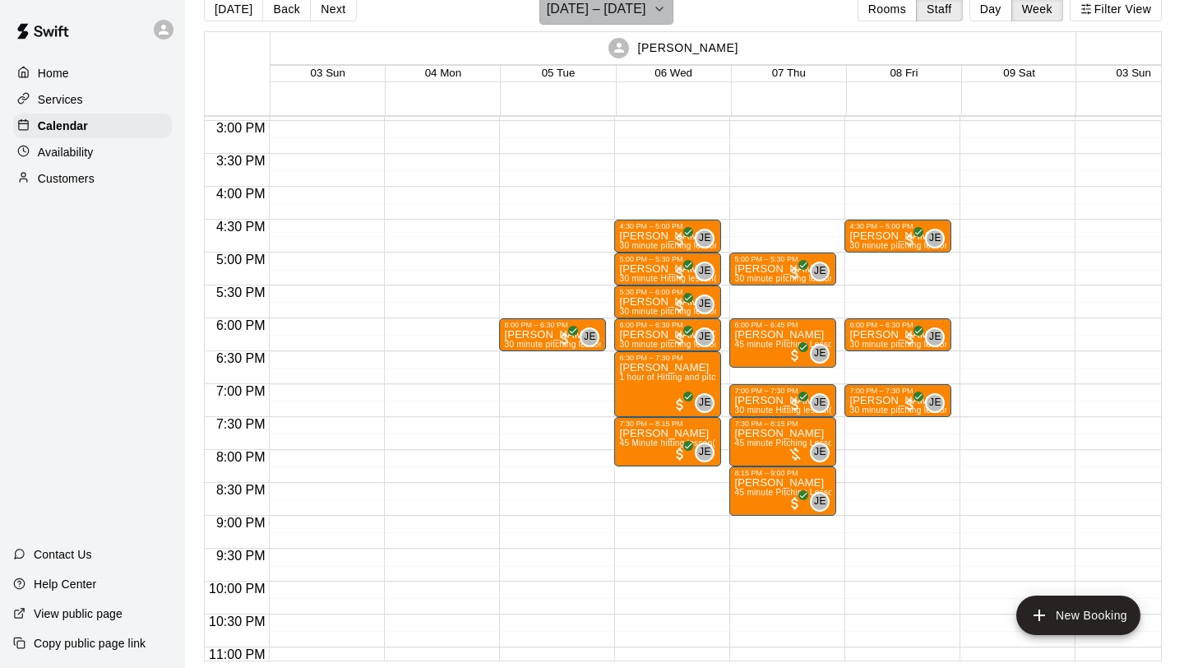
click at [655, 15] on icon "button" at bounding box center [659, 9] width 13 height 20
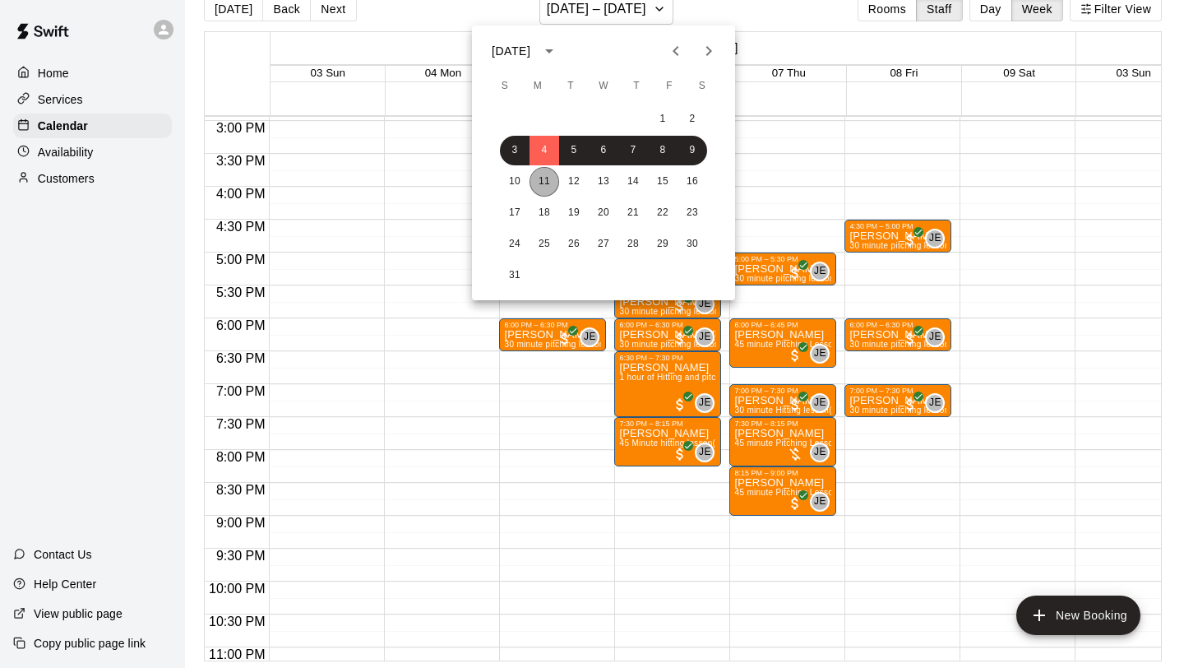
click at [547, 180] on button "11" at bounding box center [545, 182] width 30 height 30
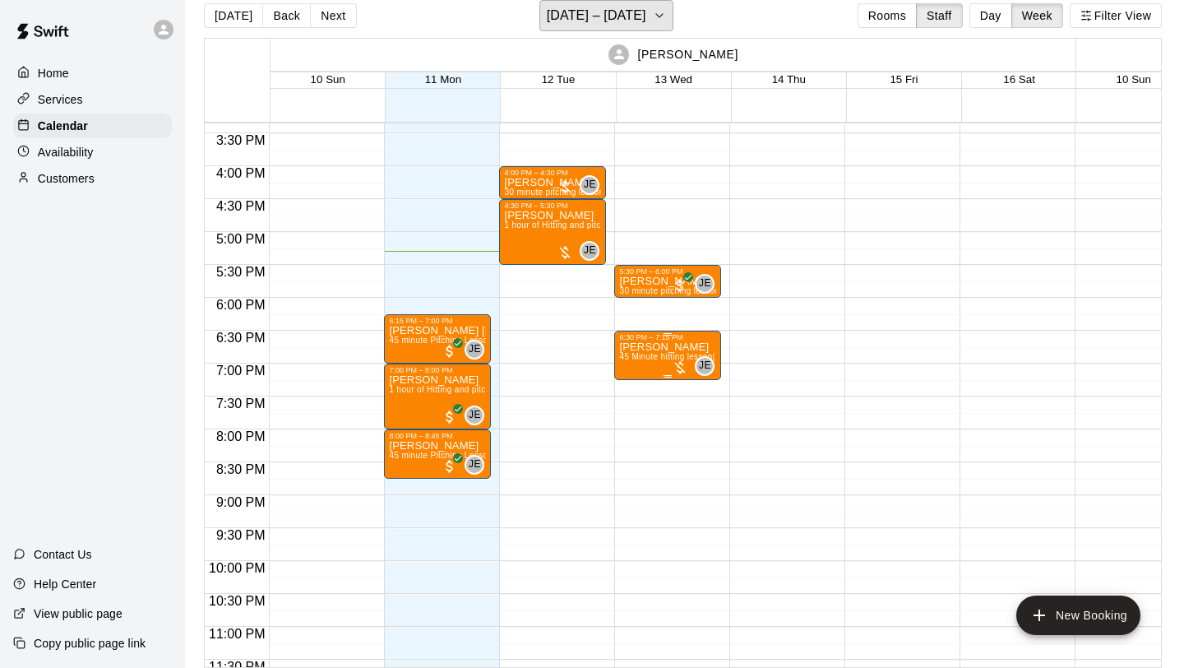
scroll to position [982, 0]
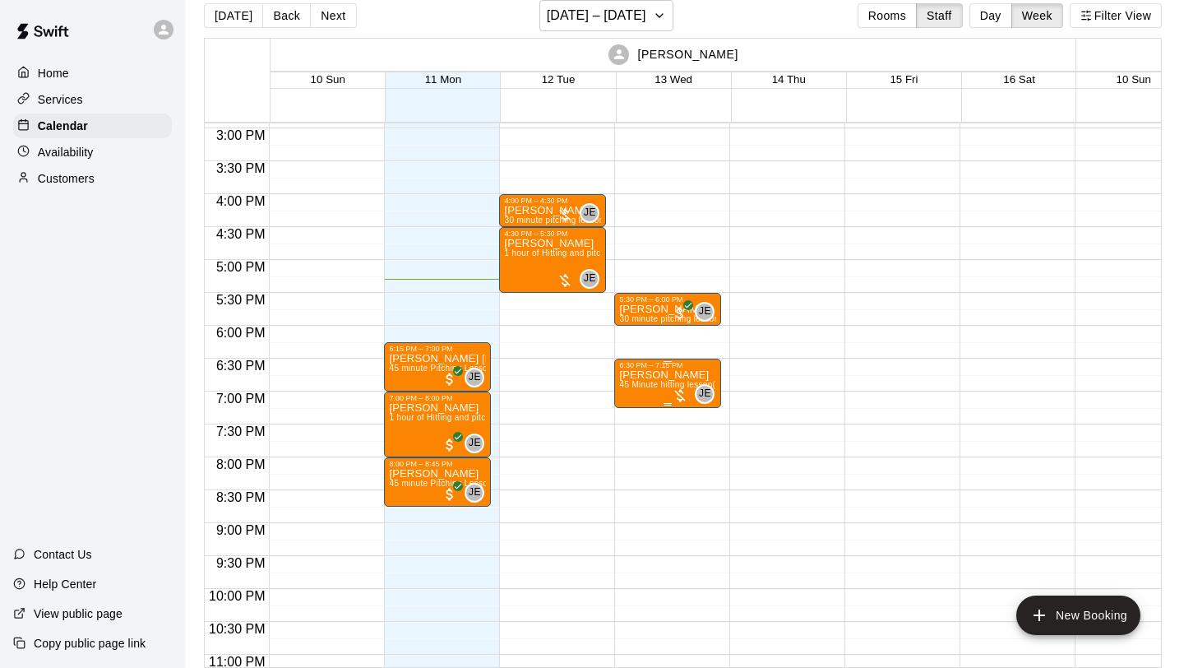
click at [830, 370] on div at bounding box center [592, 334] width 1184 height 668
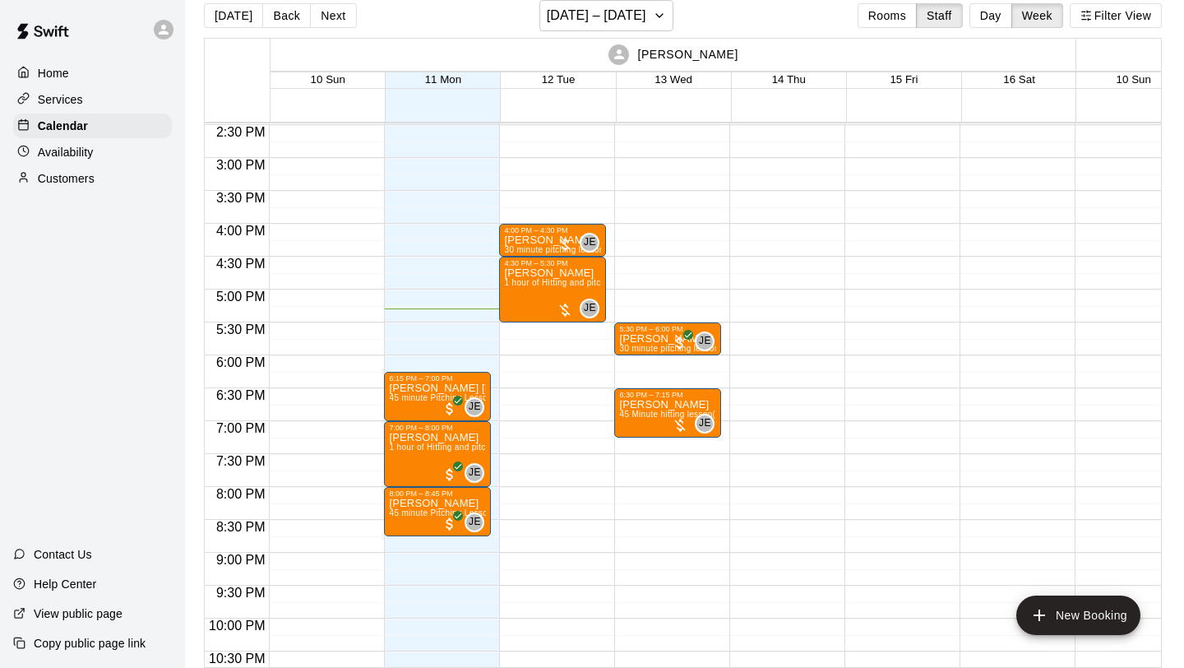
scroll to position [948, 0]
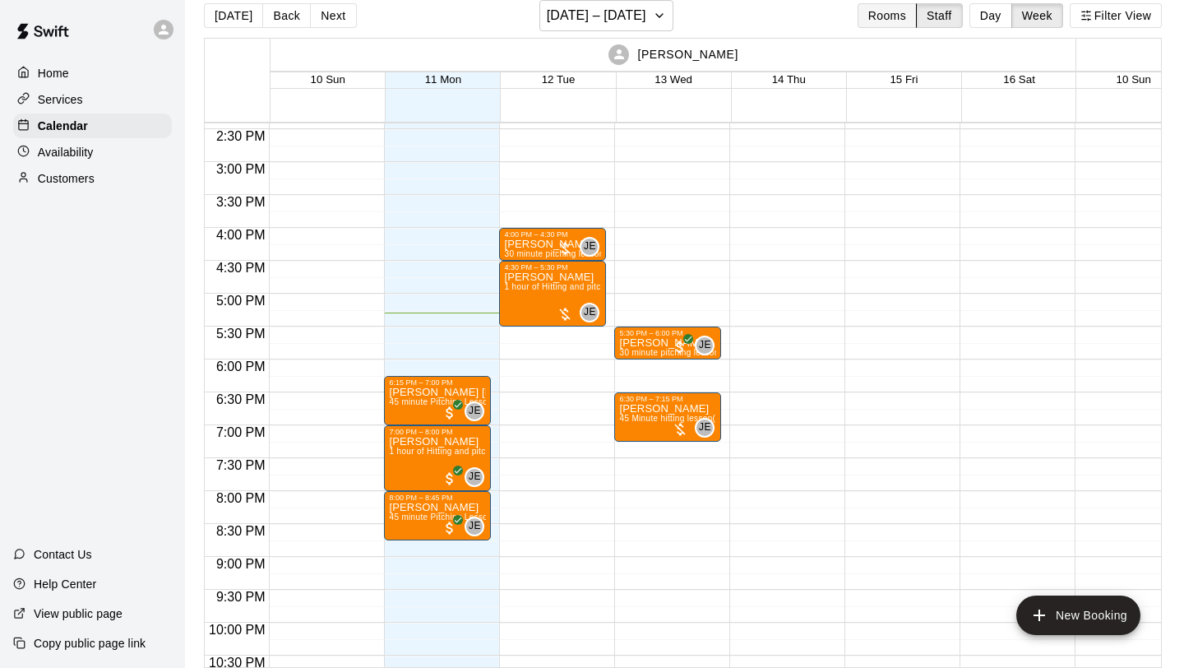
click at [896, 18] on button "Rooms" at bounding box center [887, 15] width 59 height 25
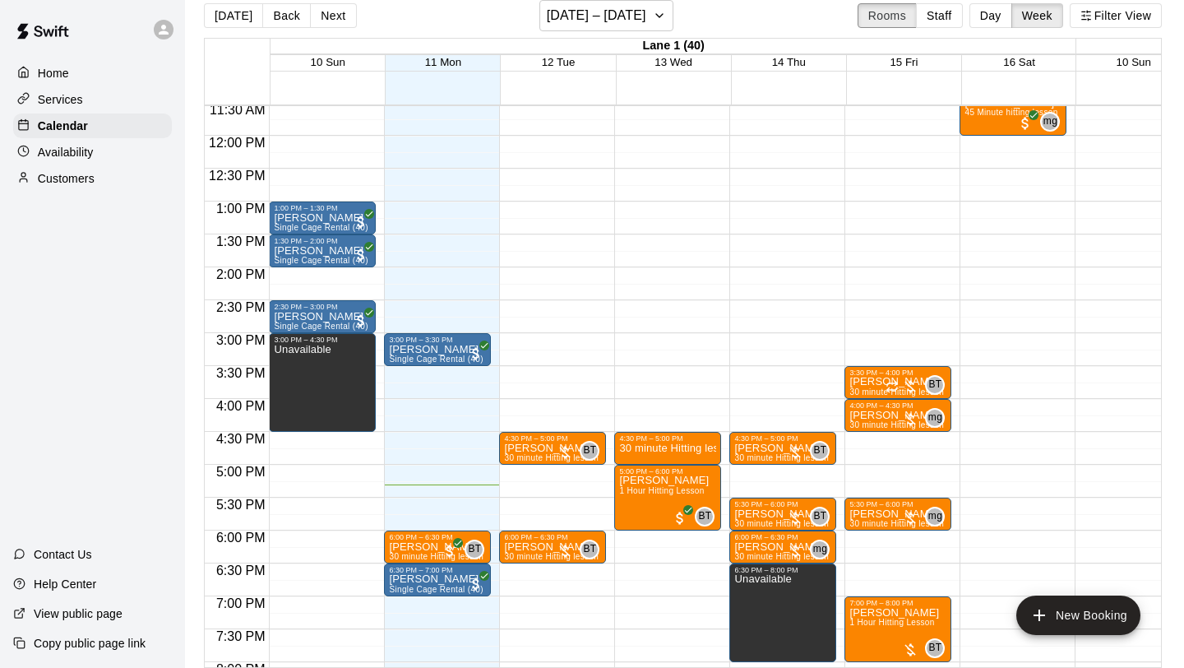
scroll to position [785, 0]
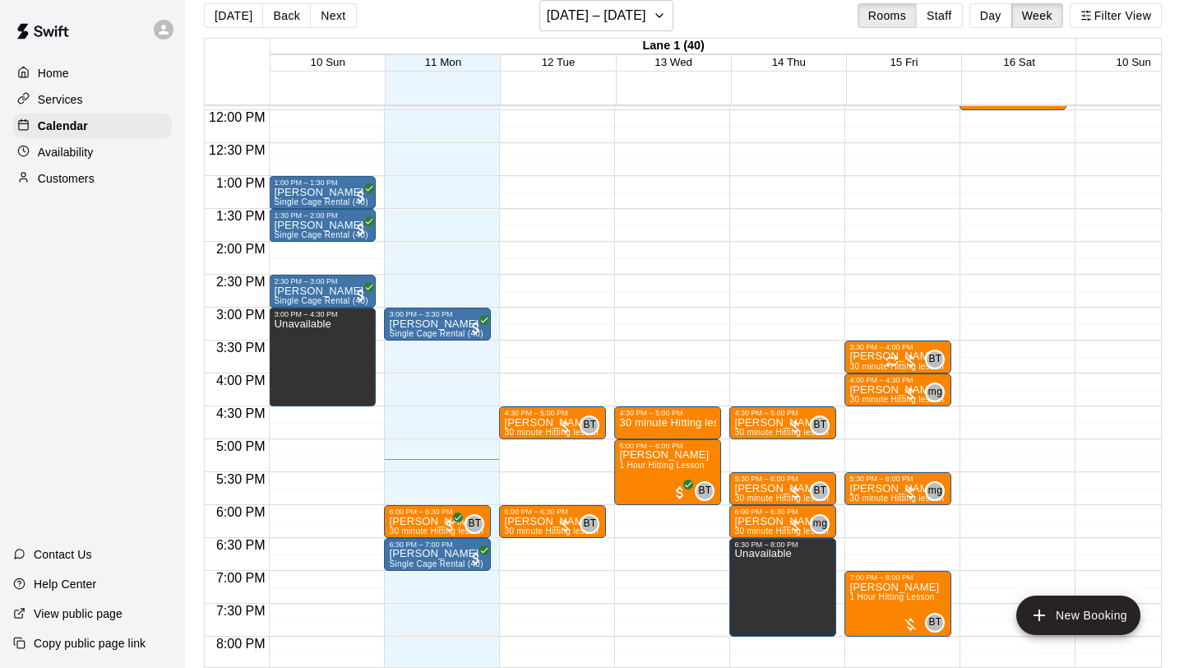
click at [950, 16] on button "Staff" at bounding box center [939, 15] width 47 height 25
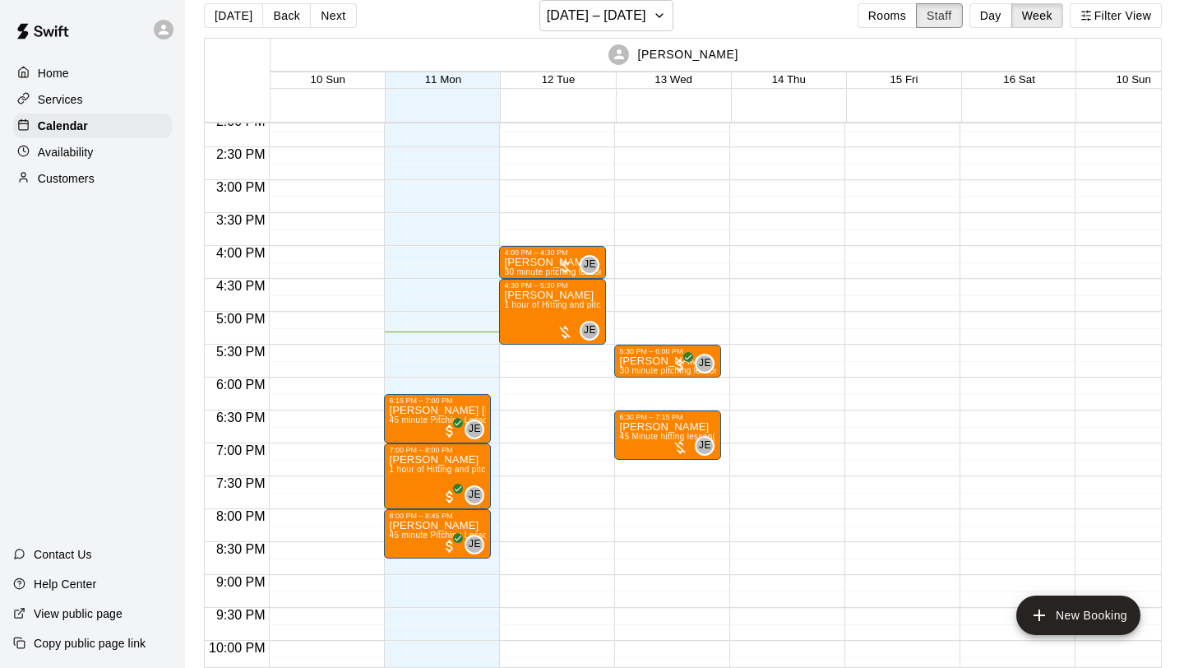
scroll to position [933, 0]
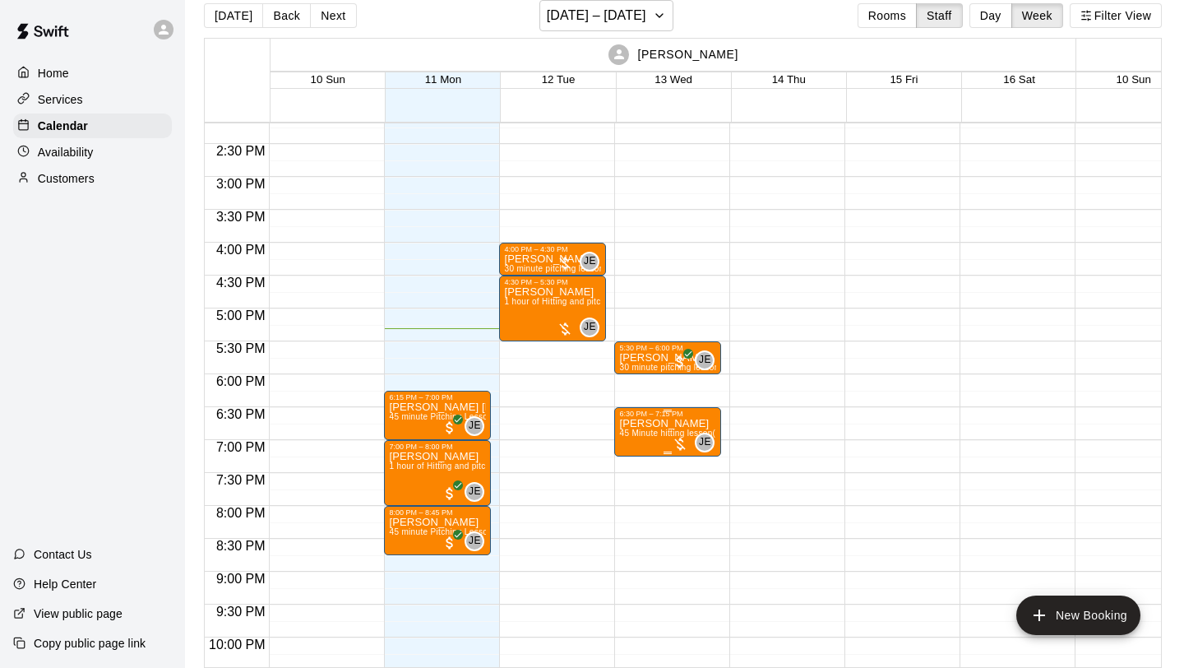
click at [634, 436] on icon "edit" at bounding box center [636, 435] width 15 height 15
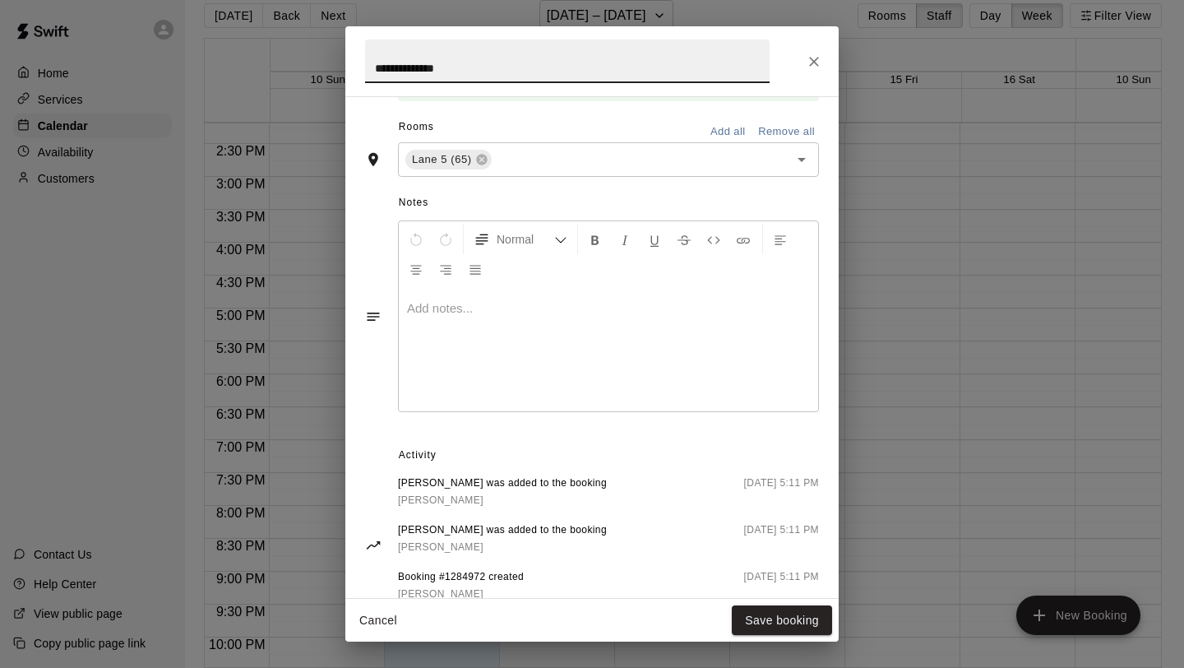
scroll to position [423, 0]
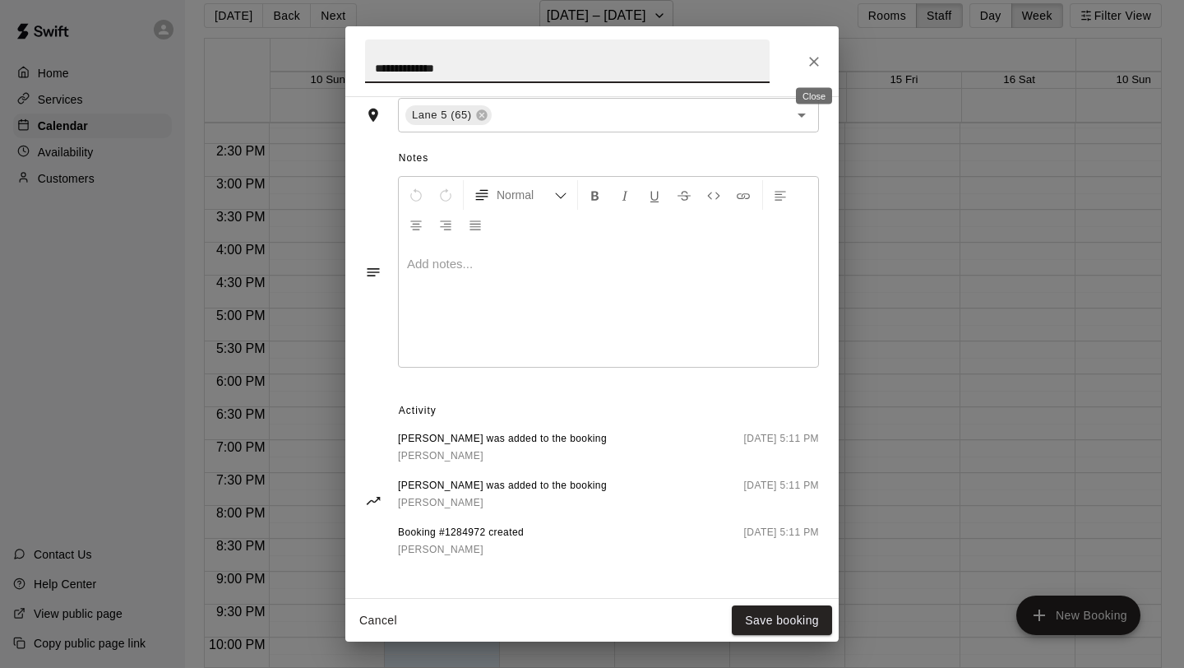
click at [819, 60] on icon "Close" at bounding box center [814, 61] width 16 height 16
